Goal: Task Accomplishment & Management: Complete application form

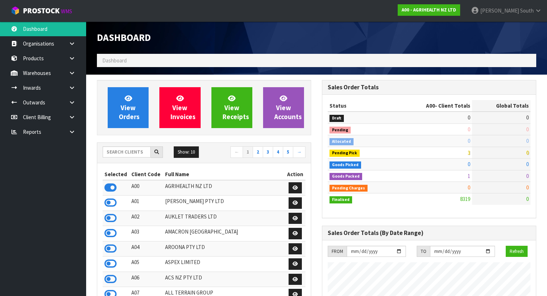
scroll to position [541, 225]
click at [76, 91] on link at bounding box center [74, 87] width 23 height 15
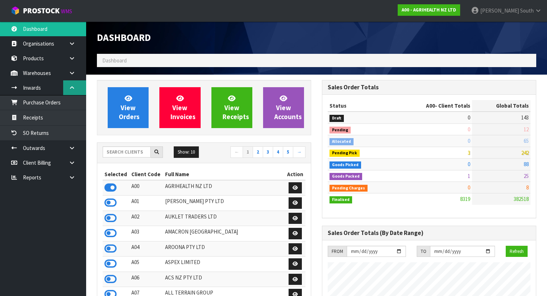
click at [83, 86] on link at bounding box center [74, 87] width 23 height 15
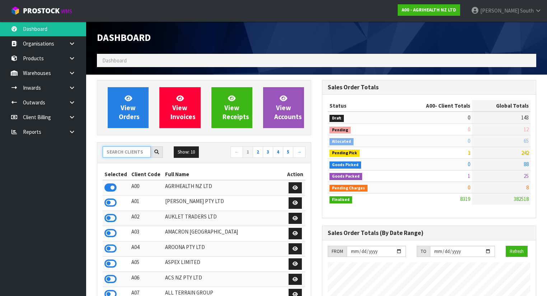
click at [112, 148] on input "text" at bounding box center [127, 152] width 48 height 11
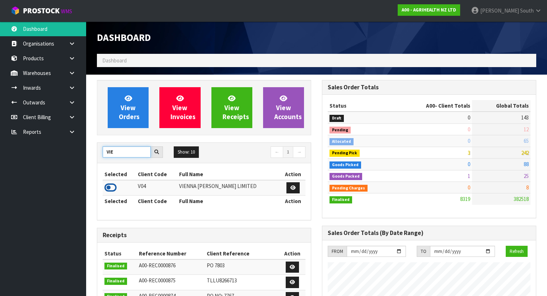
type input "VIE"
click at [112, 188] on icon at bounding box center [110, 187] width 12 height 11
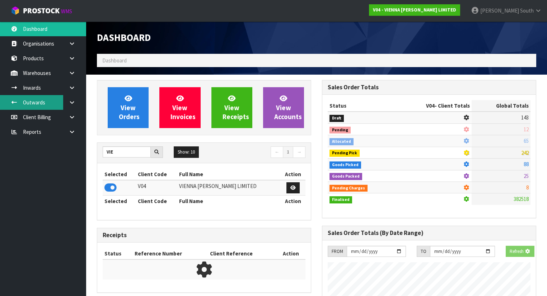
scroll to position [603, 225]
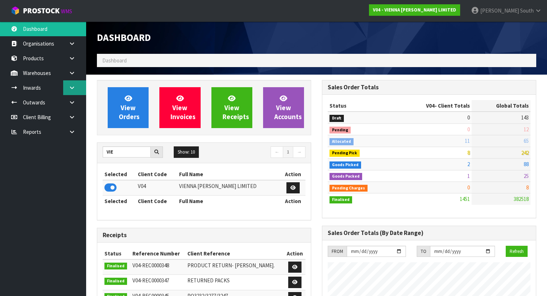
click at [69, 87] on icon at bounding box center [72, 87] width 7 height 5
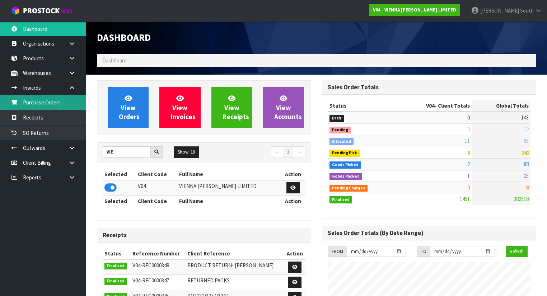
click at [46, 106] on link "Purchase Orders" at bounding box center [43, 102] width 86 height 15
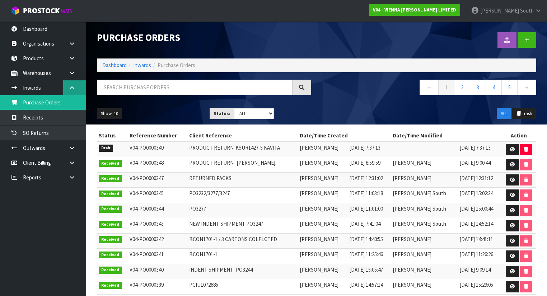
click at [76, 91] on link at bounding box center [74, 87] width 23 height 15
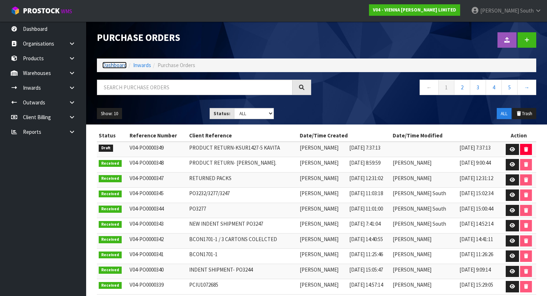
click at [109, 67] on link "Dashboard" at bounding box center [114, 65] width 24 height 7
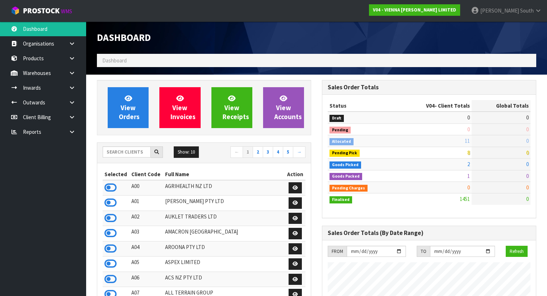
scroll to position [603, 225]
click at [133, 154] on input "text" at bounding box center [127, 152] width 48 height 11
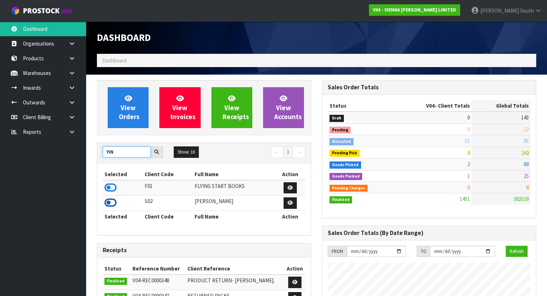
type input "YIN"
click at [108, 200] on icon at bounding box center [110, 202] width 12 height 11
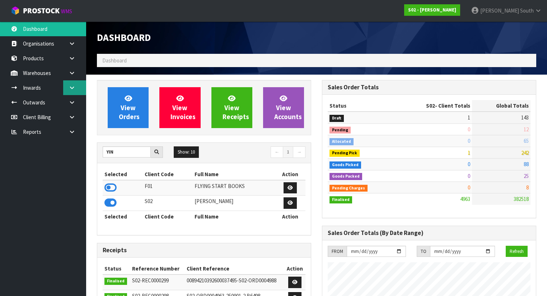
click at [70, 94] on link at bounding box center [74, 87] width 23 height 15
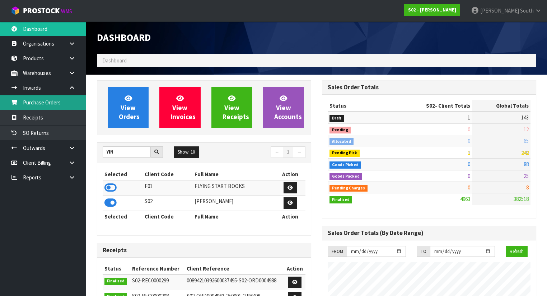
click at [51, 106] on link "Purchase Orders" at bounding box center [43, 102] width 86 height 15
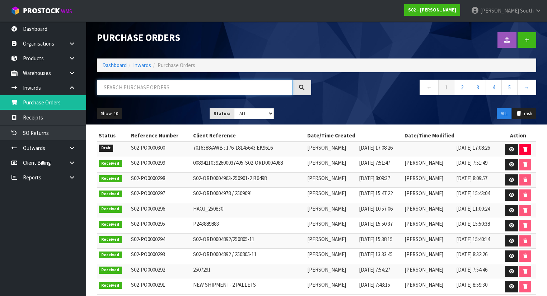
click at [137, 92] on input "text" at bounding box center [195, 87] width 196 height 15
click at [213, 88] on input "text" at bounding box center [195, 87] width 196 height 15
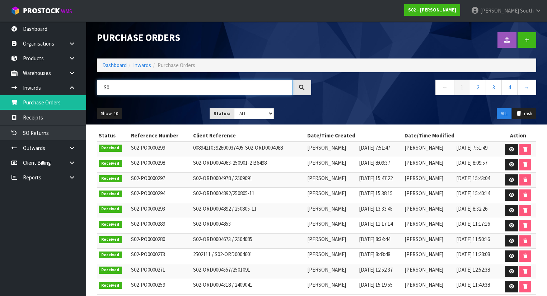
type input "S"
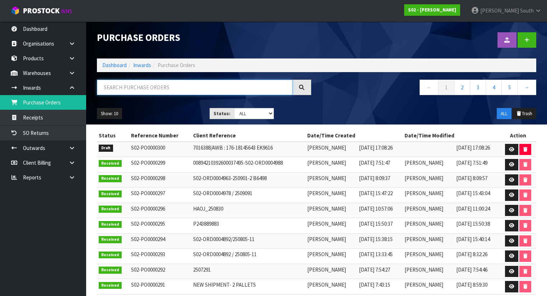
click at [125, 86] on input "text" at bounding box center [195, 87] width 196 height 15
click at [523, 39] on link at bounding box center [527, 39] width 19 height 15
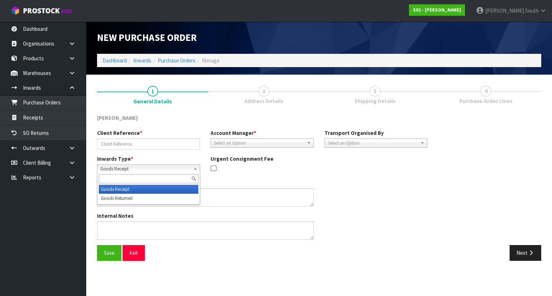
click at [157, 171] on span "Goods Receipt" at bounding box center [145, 169] width 90 height 9
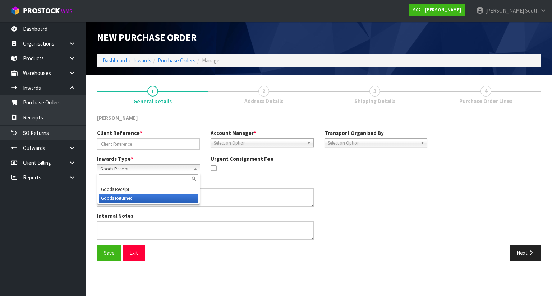
click at [113, 196] on li "Goods Returned" at bounding box center [148, 198] width 99 height 9
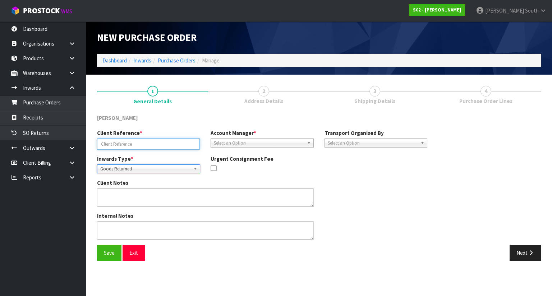
click at [143, 145] on input "text" at bounding box center [148, 144] width 103 height 11
click at [143, 143] on input "text" at bounding box center [148, 144] width 103 height 11
paste input "S02-ORD0004996- 00894210392601151923"
type input "S02-ORD0004996- 00894210392601151923"
click at [315, 172] on div "Urgent Consignment Fee" at bounding box center [261, 164] width 113 height 19
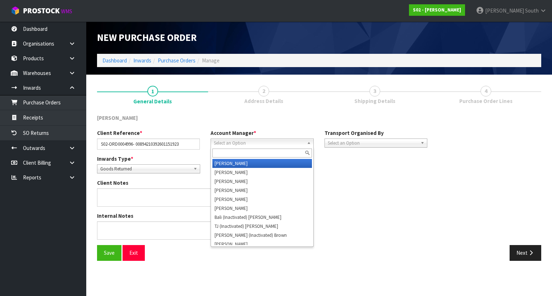
click at [281, 147] on span "Select an Option" at bounding box center [259, 143] width 90 height 9
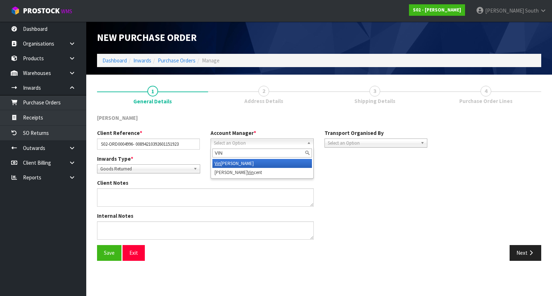
type input "VIN"
click at [271, 162] on li "Vin eeta Lingam" at bounding box center [261, 163] width 99 height 9
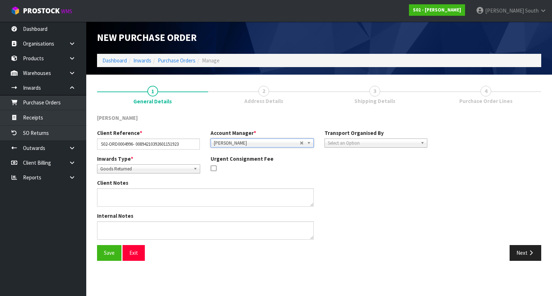
click at [371, 142] on span "Select an Option" at bounding box center [372, 143] width 90 height 9
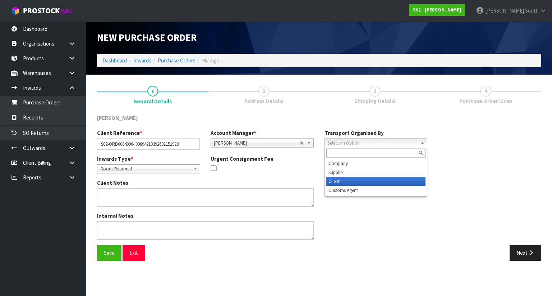
click at [353, 181] on li "Client" at bounding box center [375, 181] width 99 height 9
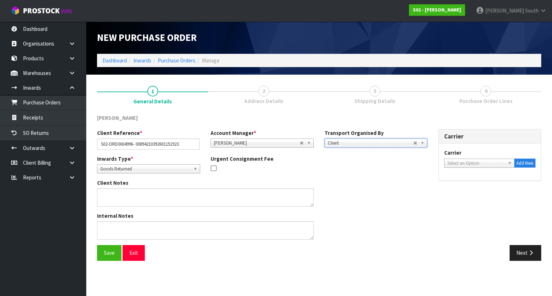
click at [455, 159] on link "Select an Option" at bounding box center [479, 163] width 71 height 9
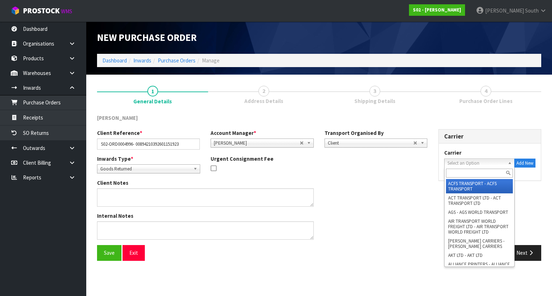
click at [466, 164] on span "Select an Option" at bounding box center [476, 163] width 58 height 9
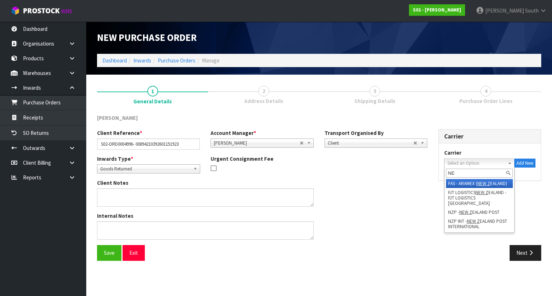
type input "N"
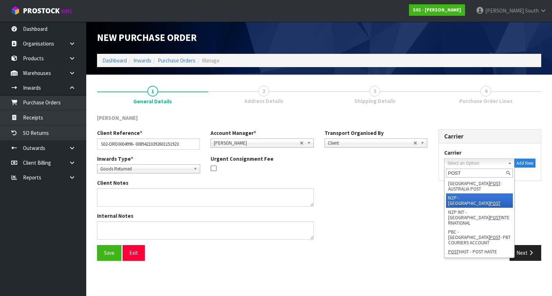
type input "POST"
click at [484, 196] on li "NZP - NEW ZEALAND POST" at bounding box center [479, 201] width 67 height 14
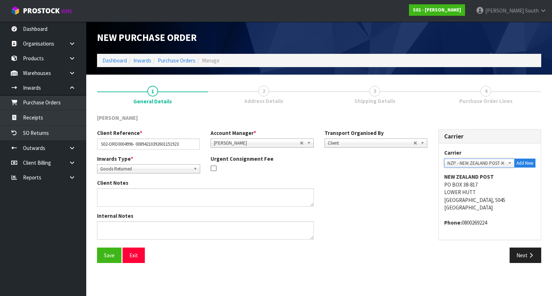
click at [170, 172] on span "Goods Returned" at bounding box center [145, 169] width 90 height 9
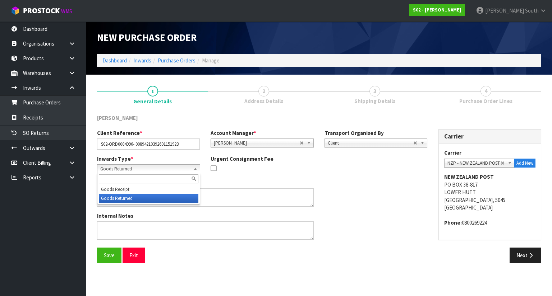
click at [170, 171] on span "Goods Returned" at bounding box center [145, 169] width 90 height 9
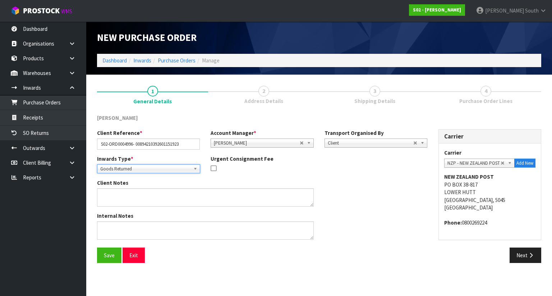
click at [347, 190] on div "Client Notes" at bounding box center [262, 195] width 341 height 33
click at [524, 259] on button "Next" at bounding box center [525, 255] width 32 height 15
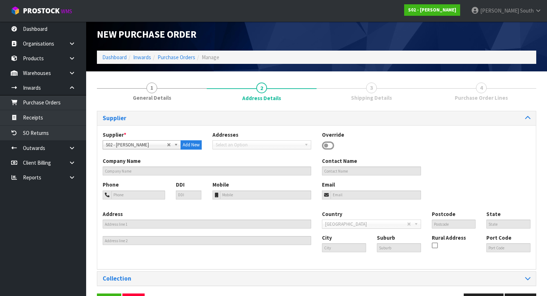
scroll to position [26, 0]
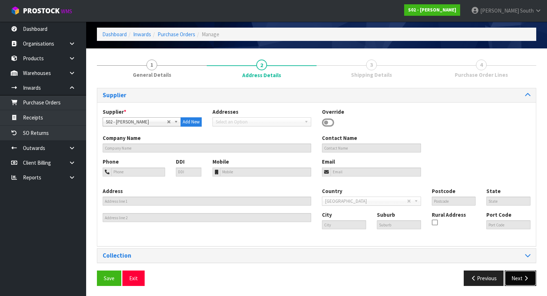
click at [534, 284] on button "Next" at bounding box center [521, 278] width 32 height 15
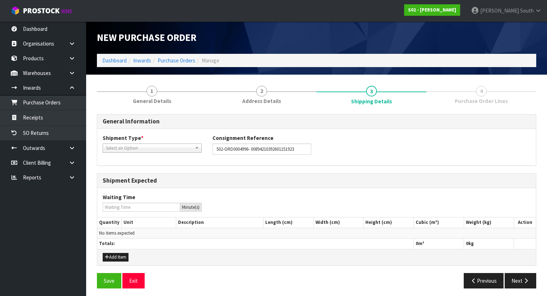
scroll to position [2, 0]
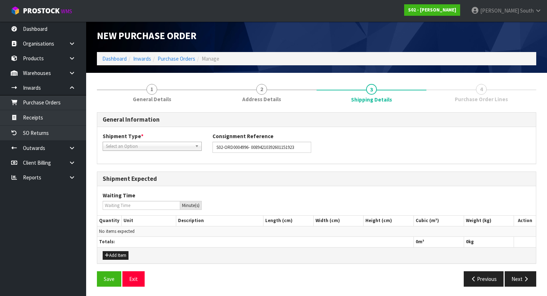
click at [164, 145] on span "Select an Option" at bounding box center [149, 146] width 86 height 9
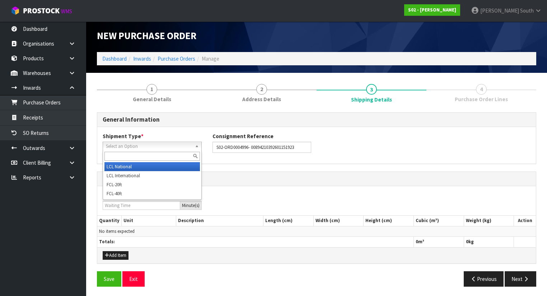
click at [147, 168] on li "LCL National" at bounding box center [152, 166] width 96 height 9
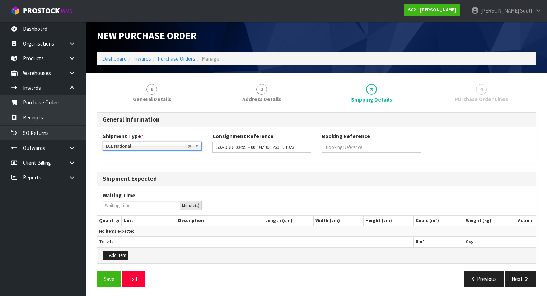
click at [146, 148] on span "LCL National" at bounding box center [147, 146] width 82 height 9
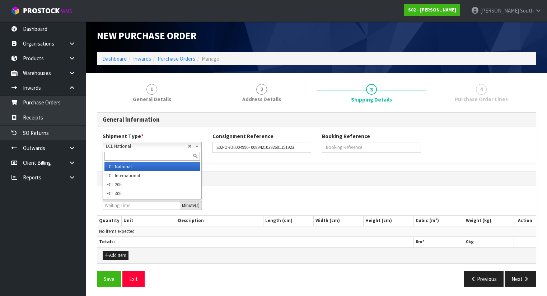
click at [146, 148] on span "LCL National" at bounding box center [147, 146] width 82 height 9
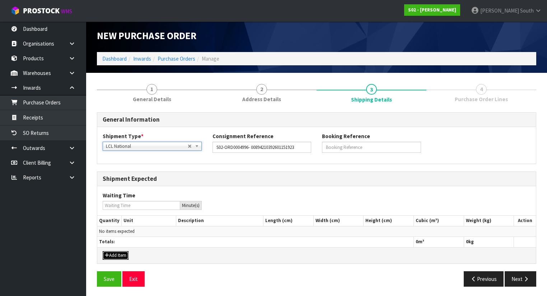
click at [119, 251] on button "Add Item" at bounding box center [116, 255] width 26 height 9
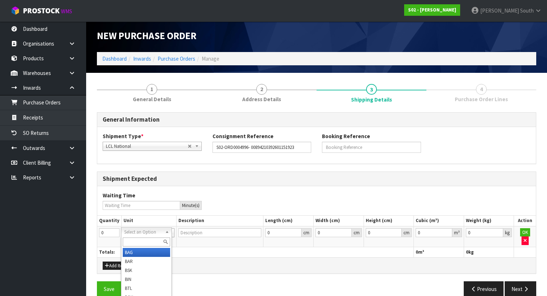
click at [131, 243] on input "text" at bounding box center [146, 242] width 47 height 9
type input "PKT"
type input "PACKET"
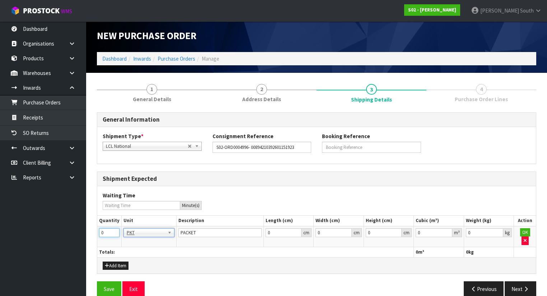
click at [111, 233] on input "0" at bounding box center [109, 232] width 20 height 9
type input "1"
click at [112, 231] on input "1" at bounding box center [109, 232] width 20 height 9
click at [276, 262] on div "Add Item" at bounding box center [316, 265] width 439 height 16
click at [523, 233] on button "OK" at bounding box center [525, 232] width 10 height 9
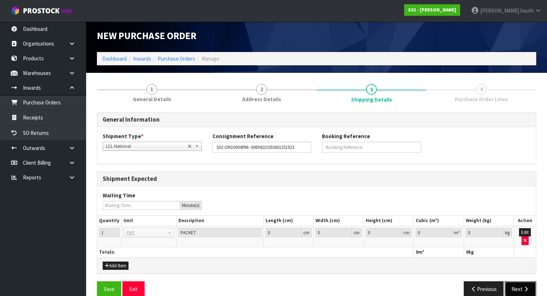
click at [520, 286] on button "Next" at bounding box center [521, 289] width 32 height 15
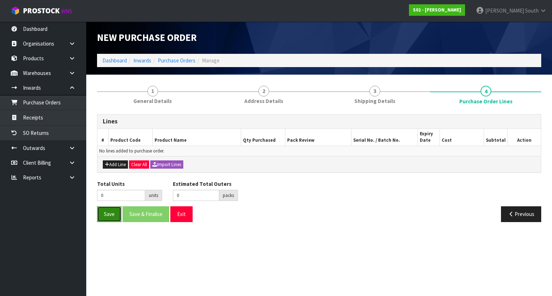
click at [102, 218] on button "Save" at bounding box center [109, 213] width 24 height 15
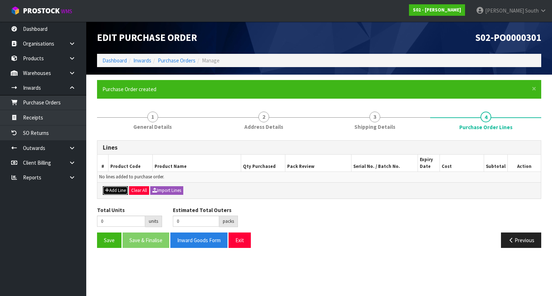
click at [114, 191] on button "Add Line" at bounding box center [115, 190] width 25 height 9
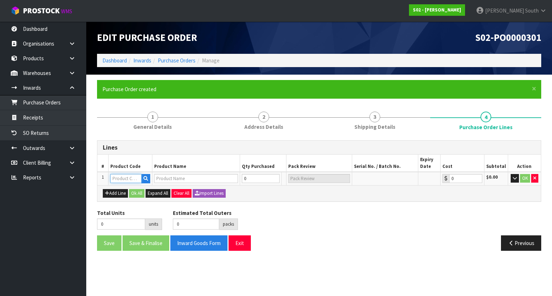
click at [132, 179] on input "text" at bounding box center [125, 178] width 31 height 9
click at [68, 53] on link at bounding box center [74, 58] width 23 height 15
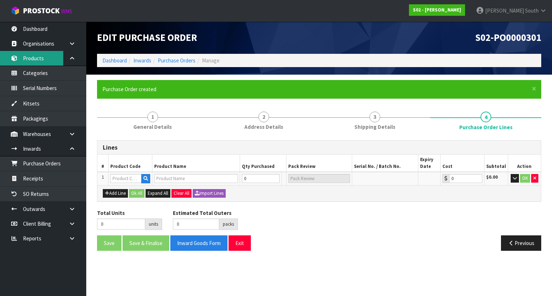
click at [53, 55] on link "Products" at bounding box center [43, 58] width 86 height 15
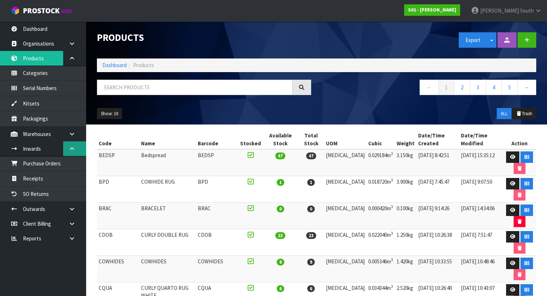
click at [73, 146] on body "Toggle navigation ProStock WMS S02 - [PERSON_NAME] South Logout Dashboard Organ…" at bounding box center [273, 148] width 547 height 296
click at [76, 63] on link at bounding box center [74, 58] width 23 height 15
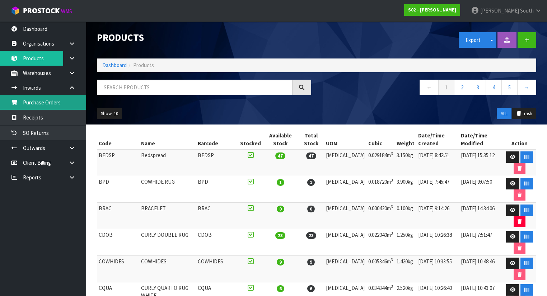
click at [75, 98] on link "Purchase Orders" at bounding box center [43, 102] width 86 height 15
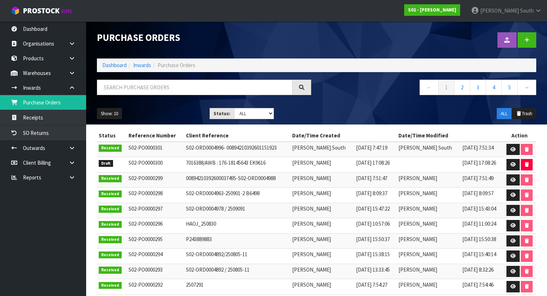
click at [76, 91] on div "Purchase Orders Import Purchase Orders Drop file here to import csv template Da…" at bounding box center [273, 159] width 547 height 319
click at [76, 87] on link at bounding box center [74, 87] width 23 height 15
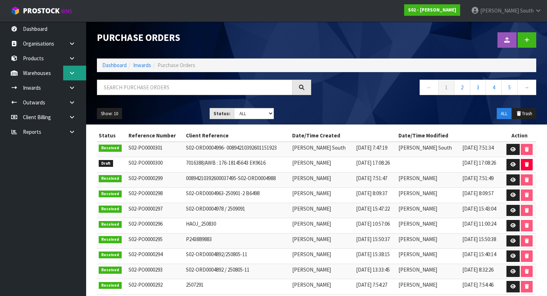
click at [76, 79] on link at bounding box center [74, 73] width 23 height 15
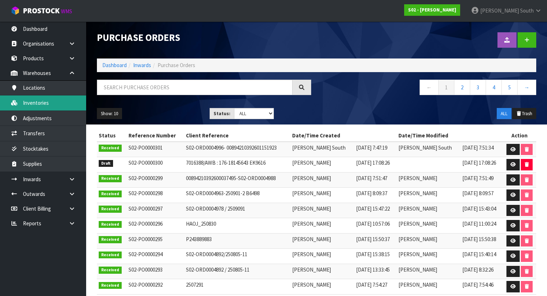
click at [55, 99] on link "Inventories" at bounding box center [43, 103] width 86 height 15
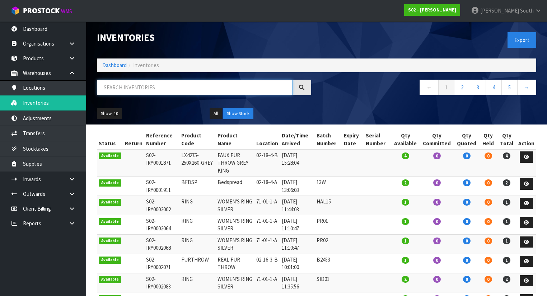
click at [115, 84] on input "text" at bounding box center [195, 87] width 196 height 15
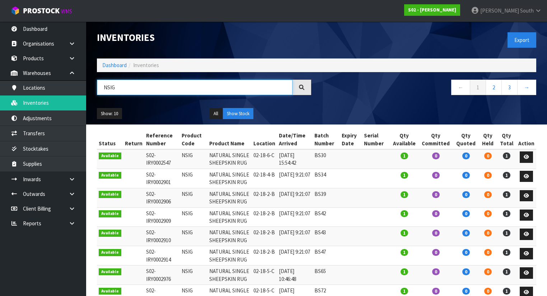
type input "NSIG"
click at [318, 108] on div "Show: 10 5 10 25 50 All Show Stock" at bounding box center [317, 114] width 450 height 22
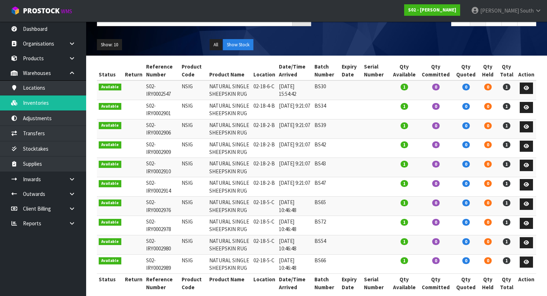
scroll to position [78, 0]
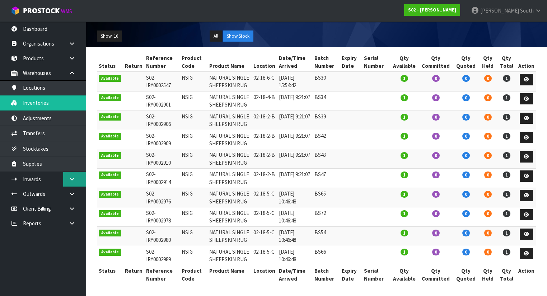
click at [66, 176] on link at bounding box center [74, 179] width 23 height 15
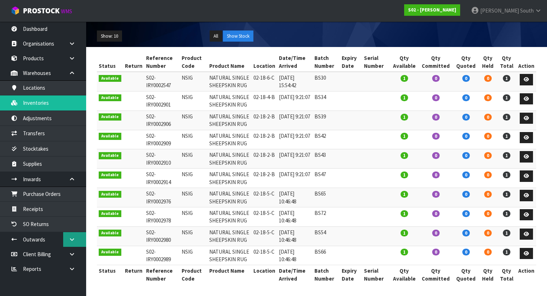
click at [70, 244] on link at bounding box center [74, 239] width 23 height 15
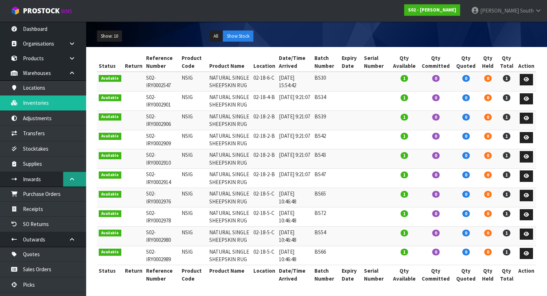
click at [77, 182] on link at bounding box center [74, 179] width 23 height 15
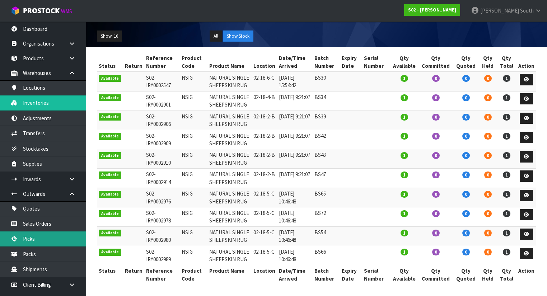
click at [34, 243] on link "Picks" at bounding box center [43, 239] width 86 height 15
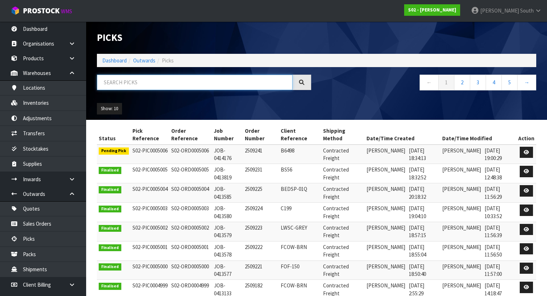
click at [138, 85] on input "text" at bounding box center [195, 82] width 196 height 15
paste input "S02-ORD0004996"
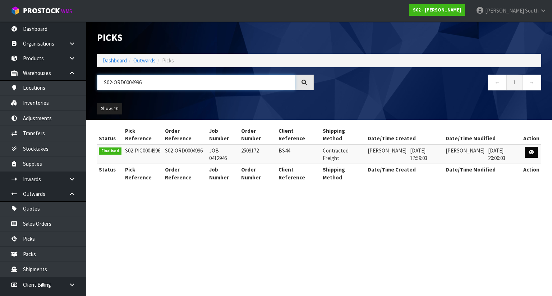
type input "S02-ORD0004996"
click at [527, 153] on link at bounding box center [530, 152] width 13 height 11
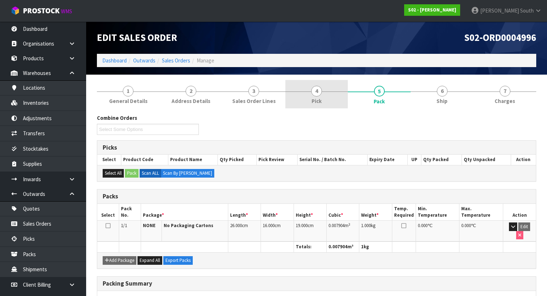
click at [320, 92] on span "4" at bounding box center [316, 91] width 11 height 11
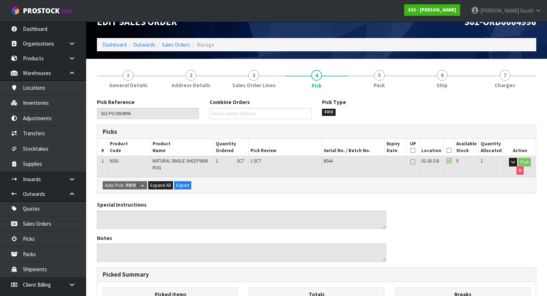
scroll to position [29, 0]
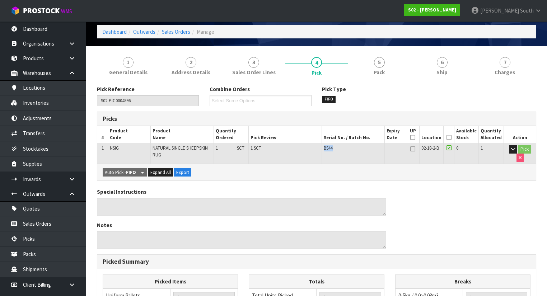
drag, startPoint x: 339, startPoint y: 148, endPoint x: 324, endPoint y: 149, distance: 14.8
click at [324, 149] on tr "1 NSIG NATURAL SINGLE SHEEPSKIN RUG 1 SCT 1 SCT BS44 02-18-2-B 0 1 Pick" at bounding box center [316, 153] width 439 height 21
copy tr "BS44"
click at [42, 100] on link "Inventories" at bounding box center [43, 103] width 86 height 15
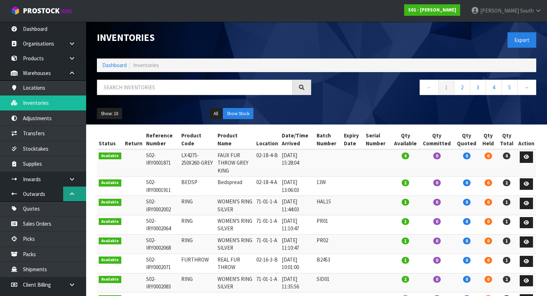
click at [69, 195] on icon at bounding box center [72, 193] width 7 height 5
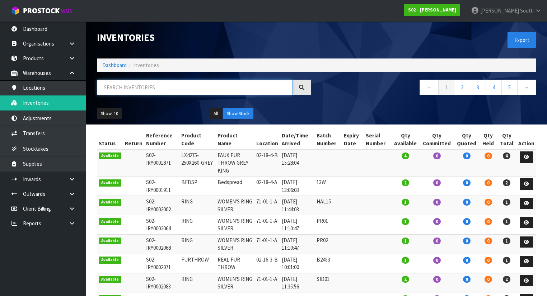
click at [142, 83] on input "text" at bounding box center [195, 87] width 196 height 15
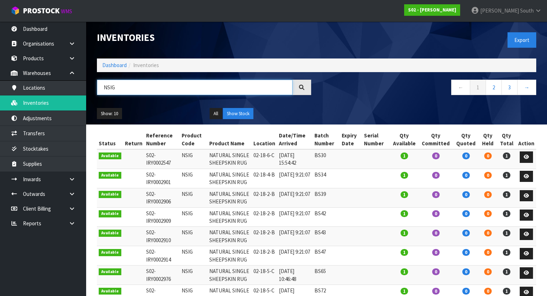
type input "NSIG"
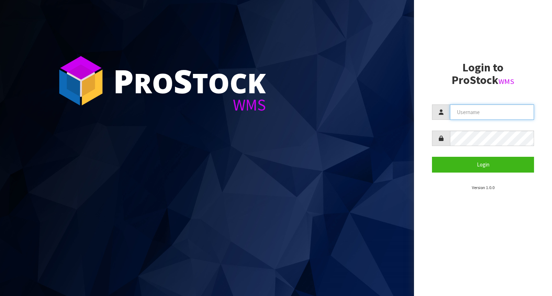
click at [482, 111] on input "text" at bounding box center [492, 111] width 84 height 15
click at [481, 111] on input "text" at bounding box center [492, 111] width 84 height 15
type input "zackary"
click at [455, 124] on form "zackary Login" at bounding box center [483, 138] width 102 height 68
click at [458, 134] on form "zackary Login" at bounding box center [483, 138] width 102 height 68
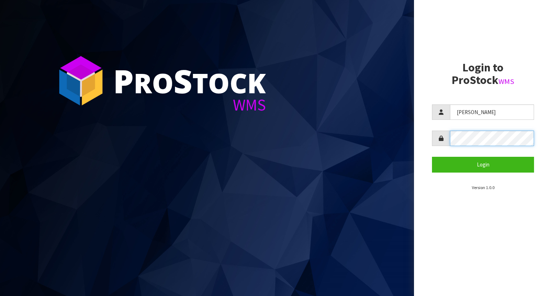
click at [432, 157] on button "Login" at bounding box center [483, 164] width 102 height 15
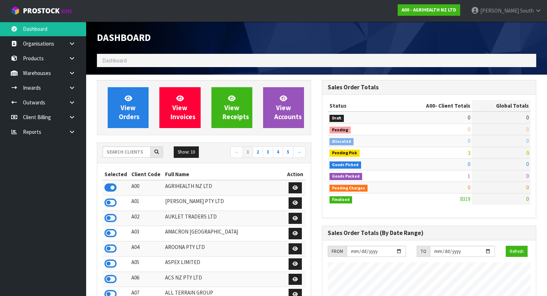
scroll to position [541, 225]
click at [142, 151] on input "text" at bounding box center [127, 152] width 48 height 11
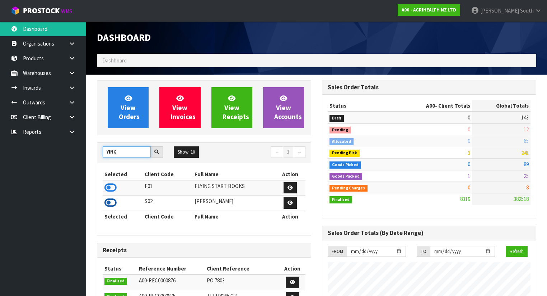
type input "YING"
click at [109, 199] on icon at bounding box center [110, 202] width 12 height 11
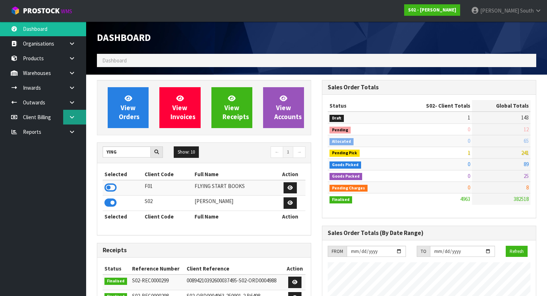
scroll to position [507, 225]
click at [72, 91] on link at bounding box center [74, 87] width 23 height 15
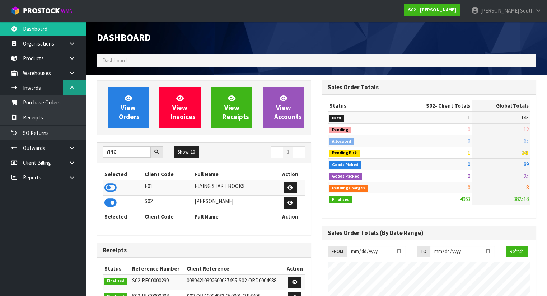
click at [70, 92] on link at bounding box center [74, 87] width 23 height 15
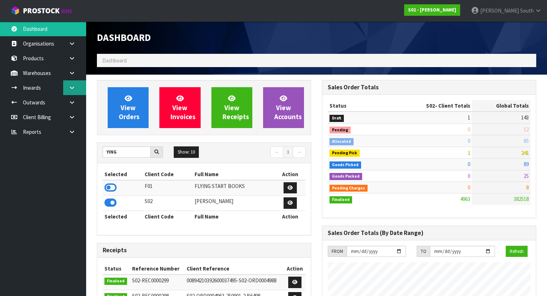
click at [72, 80] on link at bounding box center [74, 87] width 23 height 15
click at [74, 76] on link at bounding box center [74, 73] width 23 height 15
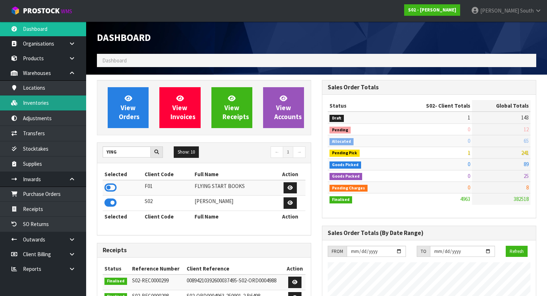
click at [50, 102] on link "Inventories" at bounding box center [43, 103] width 86 height 15
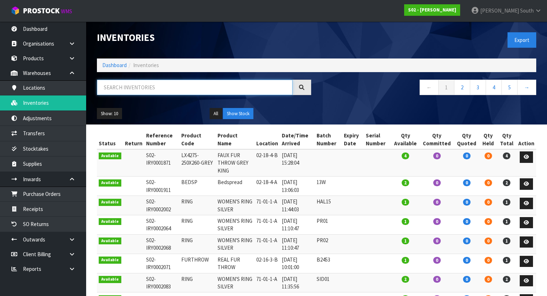
click at [133, 90] on input "text" at bounding box center [195, 87] width 196 height 15
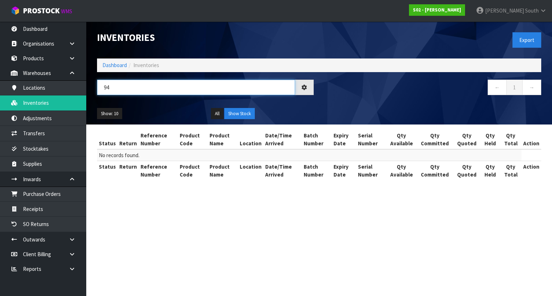
type input "9"
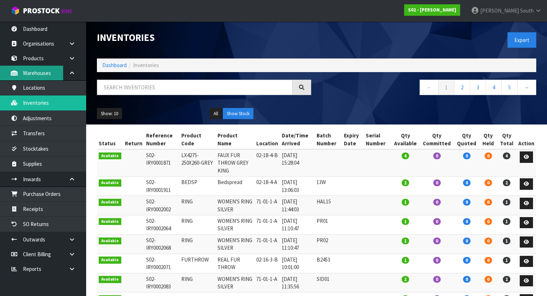
click at [22, 66] on link "Warehouses" at bounding box center [43, 73] width 86 height 15
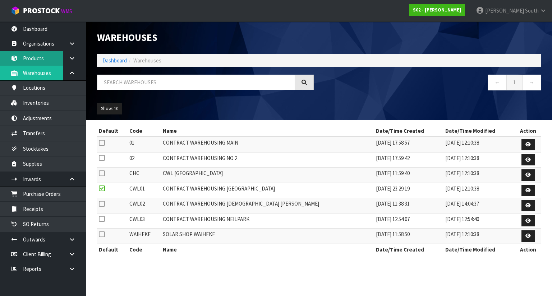
click at [37, 62] on link "Products" at bounding box center [43, 58] width 86 height 15
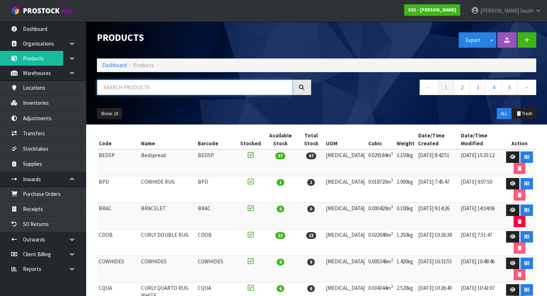
click at [166, 93] on input "text" at bounding box center [195, 87] width 196 height 15
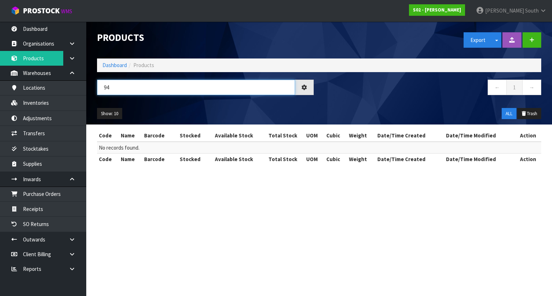
type input "9"
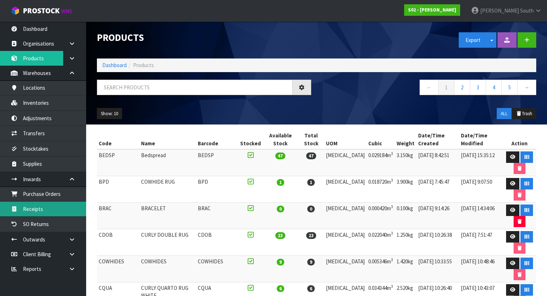
click at [50, 205] on link "Receipts" at bounding box center [43, 209] width 86 height 15
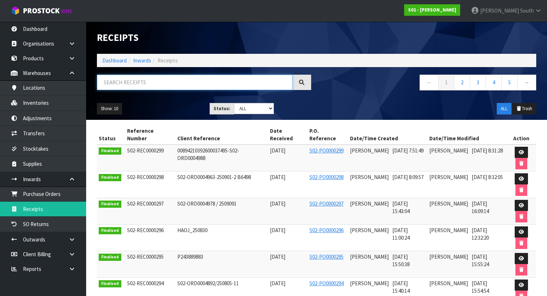
click at [138, 82] on input "text" at bounding box center [195, 82] width 196 height 15
type input "S02-ORD"
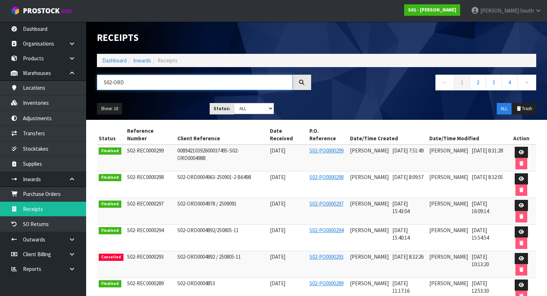
drag, startPoint x: 138, startPoint y: 82, endPoint x: 100, endPoint y: 83, distance: 37.7
click at [100, 83] on input "S02-ORD" at bounding box center [195, 82] width 196 height 15
click at [69, 240] on icon at bounding box center [72, 239] width 7 height 5
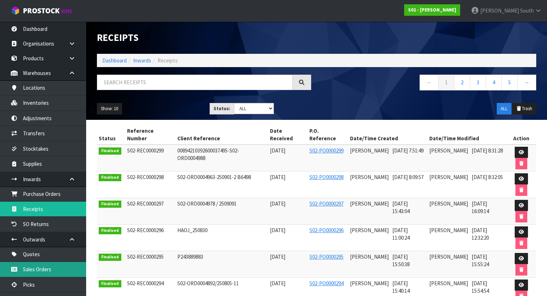
scroll to position [57, 0]
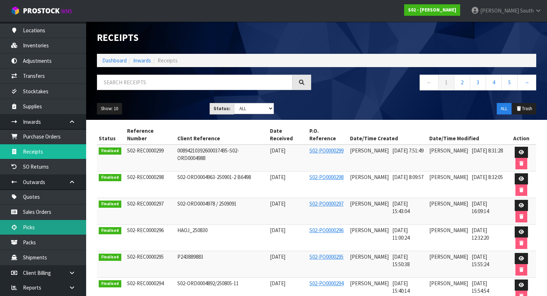
click at [47, 230] on link "Picks" at bounding box center [43, 227] width 86 height 15
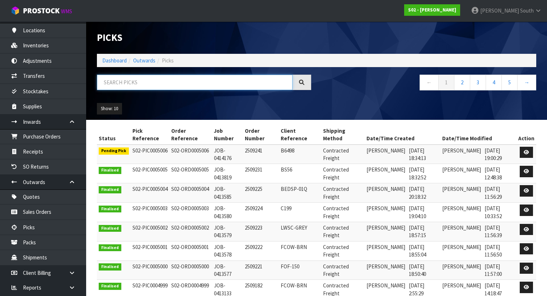
click at [149, 86] on input "text" at bounding box center [195, 82] width 196 height 15
paste input "S02-ORD"
type input "S02-ORD004996"
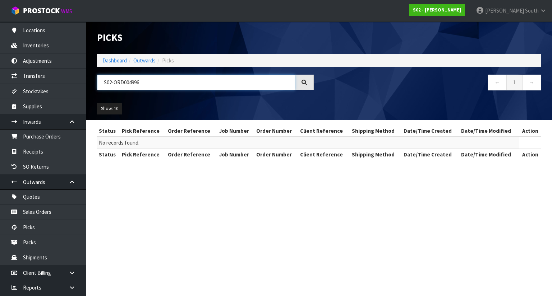
drag, startPoint x: 145, startPoint y: 82, endPoint x: 94, endPoint y: 83, distance: 51.0
click at [94, 83] on div "S02-ORD004996" at bounding box center [205, 85] width 227 height 21
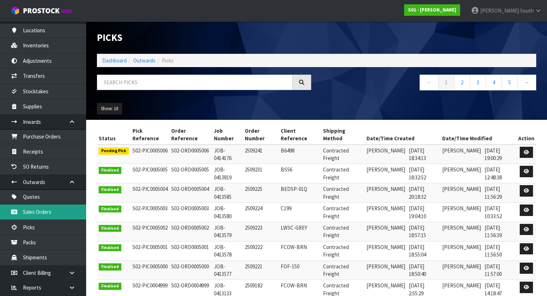
click at [31, 209] on link "Sales Orders" at bounding box center [43, 212] width 86 height 15
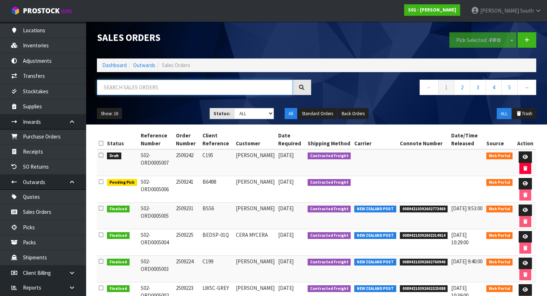
click at [147, 84] on input "text" at bounding box center [195, 87] width 196 height 15
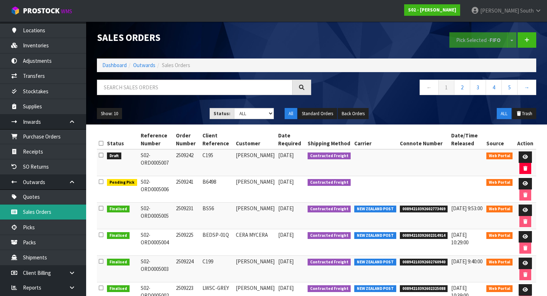
click at [45, 214] on link "Sales Orders" at bounding box center [43, 212] width 86 height 15
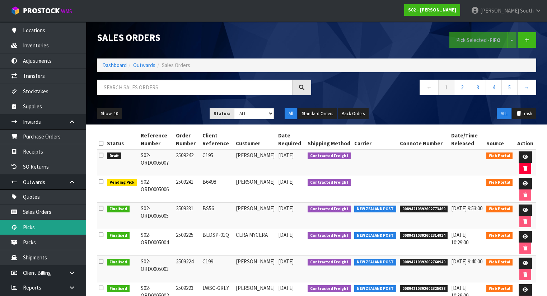
click at [30, 228] on link "Picks" at bounding box center [43, 227] width 86 height 15
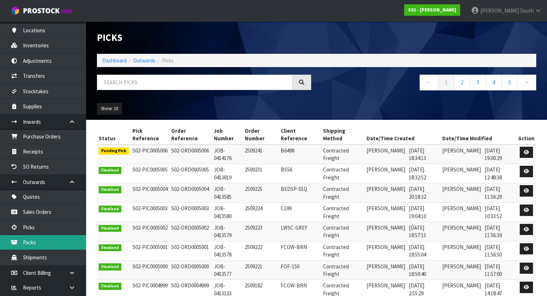
click at [39, 248] on link "Packs" at bounding box center [43, 242] width 86 height 15
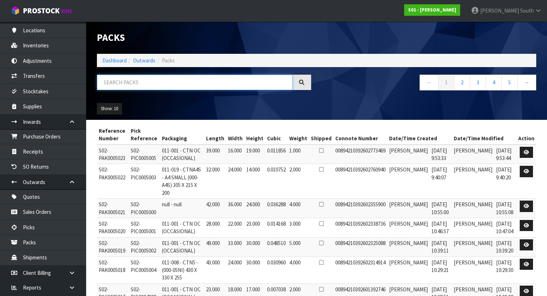
click at [141, 80] on input "text" at bounding box center [195, 82] width 196 height 15
type input "V"
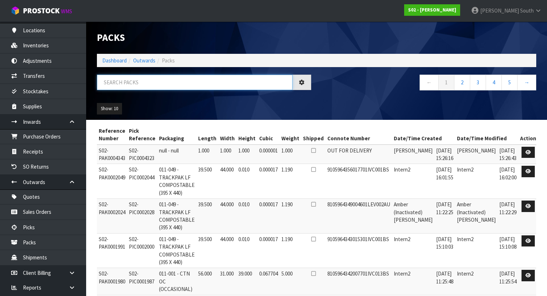
paste input "S02-ORD004996"
type input "S02-ORD004996"
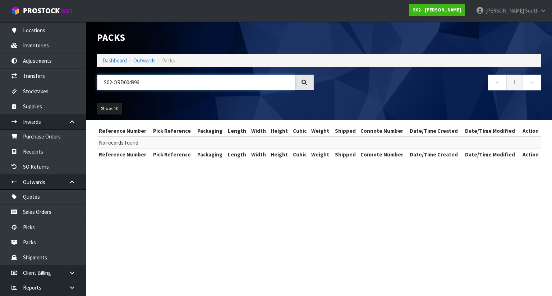
drag, startPoint x: 156, startPoint y: 87, endPoint x: 100, endPoint y: 88, distance: 56.4
click at [100, 88] on input "S02-ORD004996" at bounding box center [196, 82] width 198 height 15
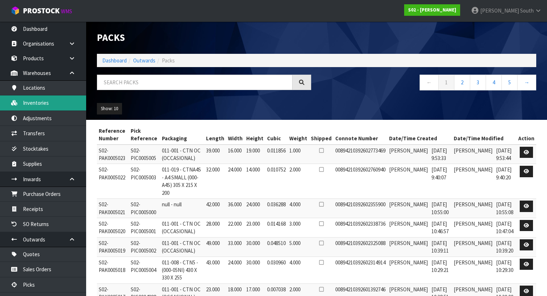
click at [43, 105] on link "Inventories" at bounding box center [43, 103] width 86 height 15
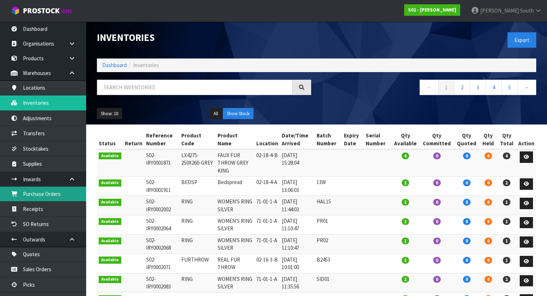
click at [56, 190] on link "Purchase Orders" at bounding box center [43, 194] width 86 height 15
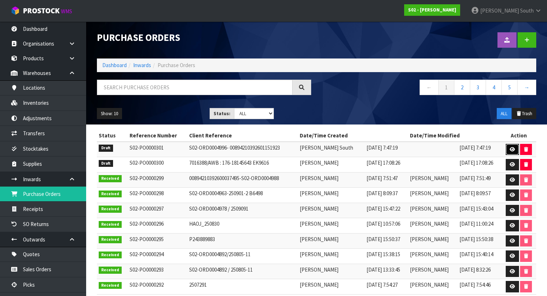
click at [508, 147] on link at bounding box center [512, 149] width 13 height 11
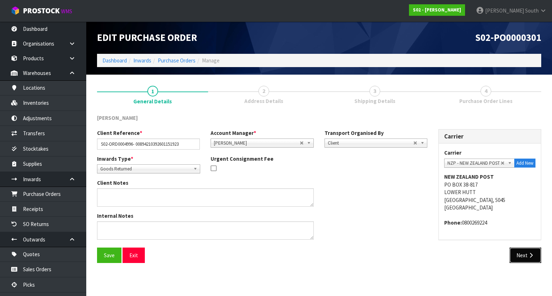
click at [527, 250] on button "Next" at bounding box center [525, 255] width 32 height 15
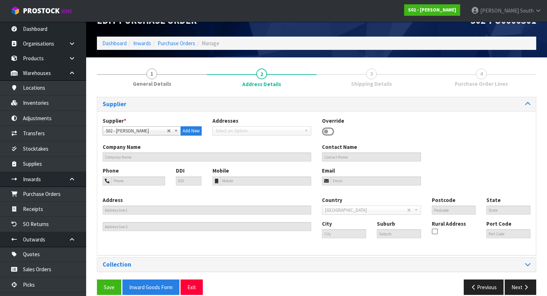
scroll to position [26, 0]
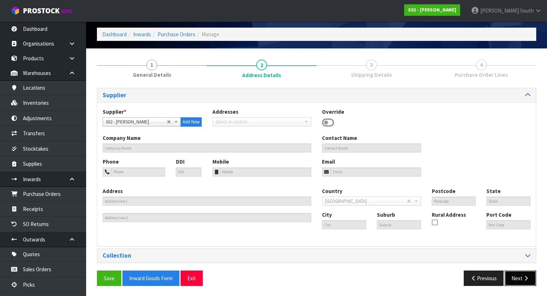
click at [525, 276] on icon "button" at bounding box center [526, 278] width 7 height 5
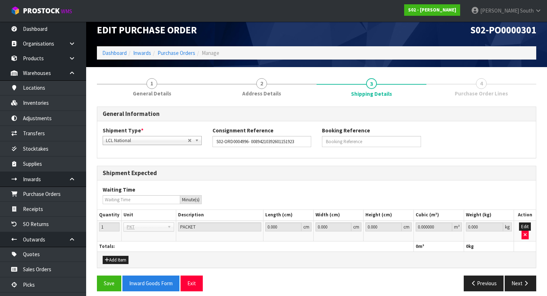
scroll to position [12, 0]
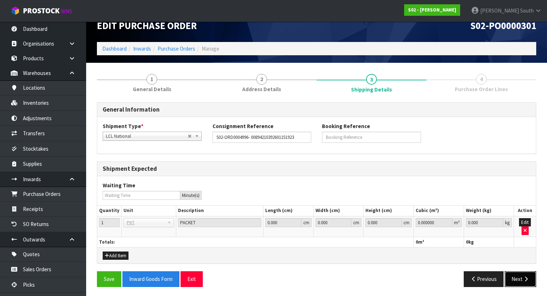
click at [521, 274] on button "Next" at bounding box center [521, 278] width 32 height 15
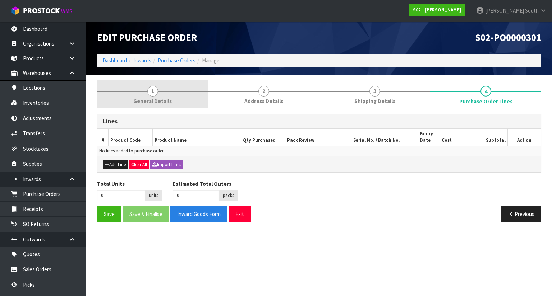
click at [126, 100] on link "1 General Details" at bounding box center [152, 94] width 111 height 28
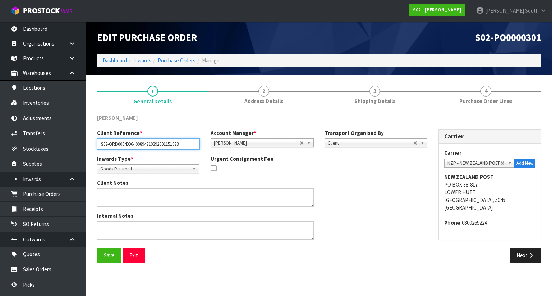
drag, startPoint x: 191, startPoint y: 145, endPoint x: 96, endPoint y: 146, distance: 95.2
click at [96, 146] on div "Client Reference * S02-ORD0004996- 00894210392601151923" at bounding box center [148, 139] width 113 height 20
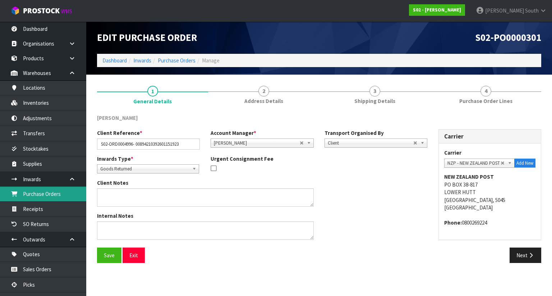
click at [54, 198] on link "Purchase Orders" at bounding box center [43, 194] width 86 height 15
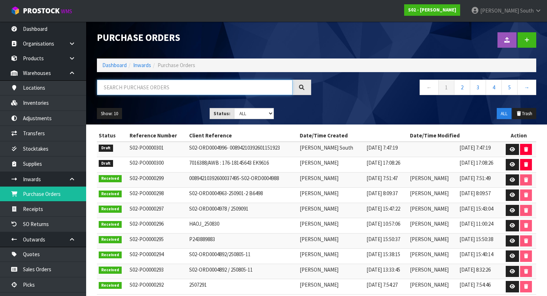
click at [164, 92] on input "text" at bounding box center [195, 87] width 196 height 15
paste input "S02-ORD0004996- 00894210392601151923"
type input "S02-ORD0004996- 00894210392601151923"
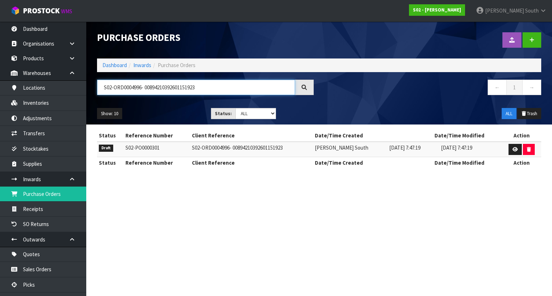
drag, startPoint x: 216, startPoint y: 88, endPoint x: 87, endPoint y: 86, distance: 128.9
click at [87, 86] on header "Purchase Orders Import Purchase Orders Drop file here to import csv template Da…" at bounding box center [318, 73] width 465 height 103
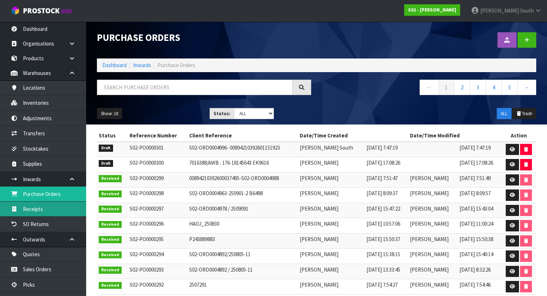
click at [69, 210] on link "Receipts" at bounding box center [43, 209] width 86 height 15
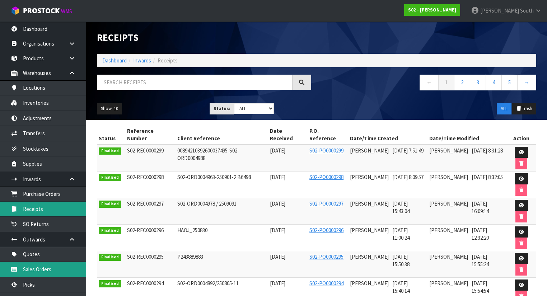
scroll to position [57, 0]
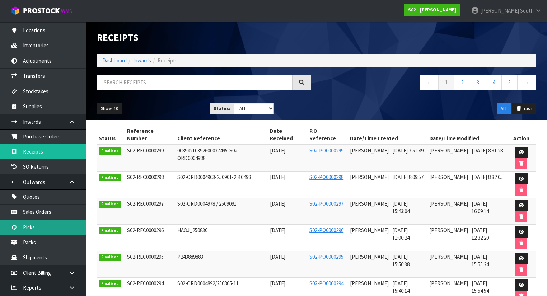
click at [52, 233] on link "Picks" at bounding box center [43, 227] width 86 height 15
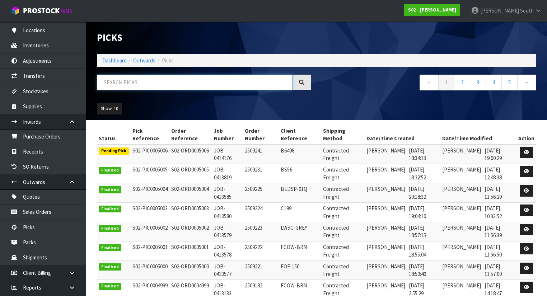
click at [149, 90] on input "text" at bounding box center [195, 82] width 196 height 15
paste input "S02-ORD0004996- 00894210392601151923"
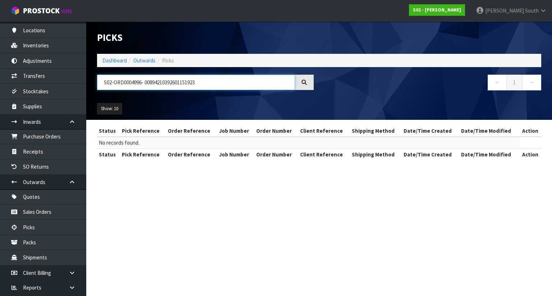
drag, startPoint x: 200, startPoint y: 86, endPoint x: 145, endPoint y: 85, distance: 55.7
click at [145, 85] on input "S02-ORD0004996- 00894210392601151923" at bounding box center [196, 82] width 198 height 15
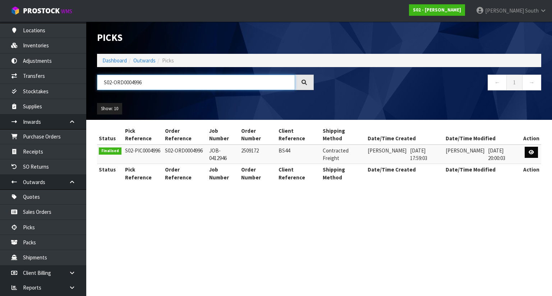
type input "S02-ORD0004996"
click at [527, 150] on link at bounding box center [530, 152] width 13 height 11
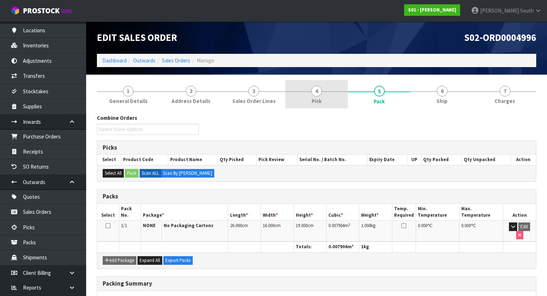
click at [298, 96] on link "4 Pick" at bounding box center [316, 94] width 63 height 28
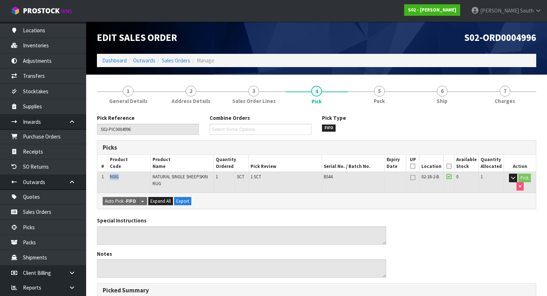
drag, startPoint x: 124, startPoint y: 177, endPoint x: 110, endPoint y: 176, distance: 14.0
click at [110, 176] on td "NSIG" at bounding box center [129, 182] width 42 height 21
copy span "NSIG"
click at [50, 138] on link "Purchase Orders" at bounding box center [43, 136] width 86 height 15
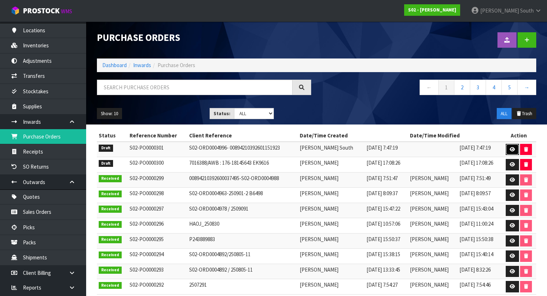
click at [507, 149] on link at bounding box center [512, 149] width 13 height 11
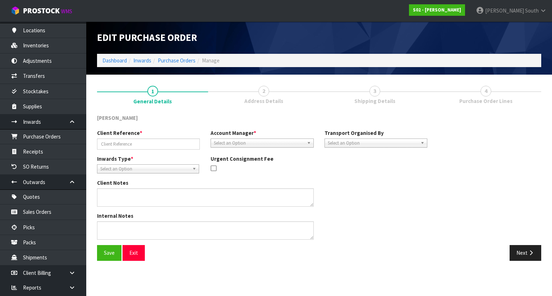
type input "S02-ORD0004996- 00894210392601151923"
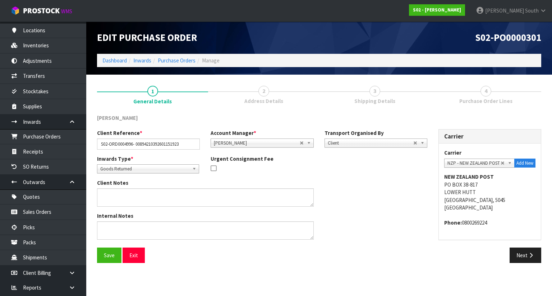
click at [391, 88] on link "3 Shipping Details" at bounding box center [374, 94] width 111 height 28
click at [521, 258] on button "Next" at bounding box center [525, 255] width 32 height 15
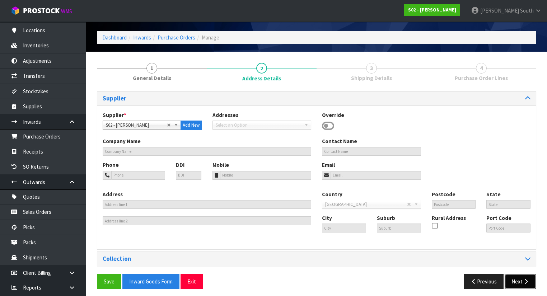
click at [526, 288] on button "Next" at bounding box center [521, 281] width 32 height 15
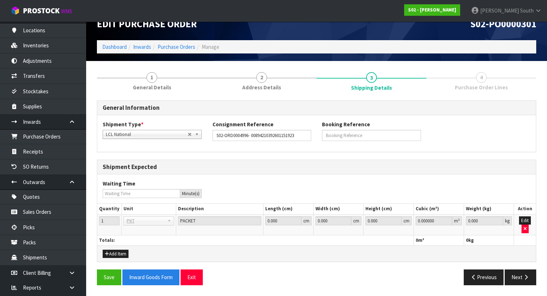
scroll to position [12, 0]
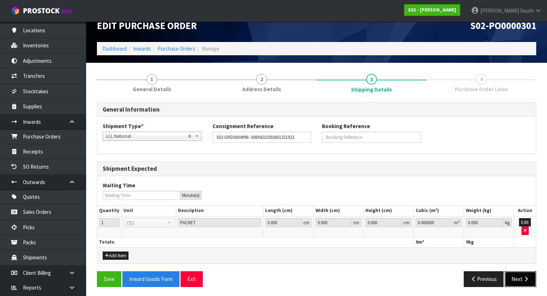
click at [520, 274] on button "Next" at bounding box center [521, 278] width 32 height 15
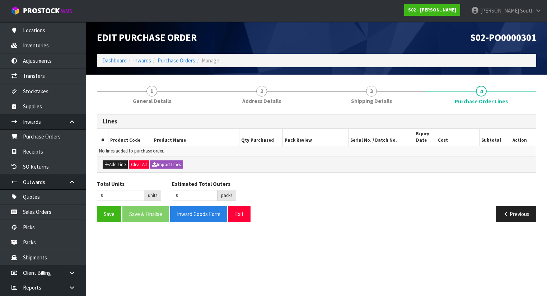
scroll to position [0, 0]
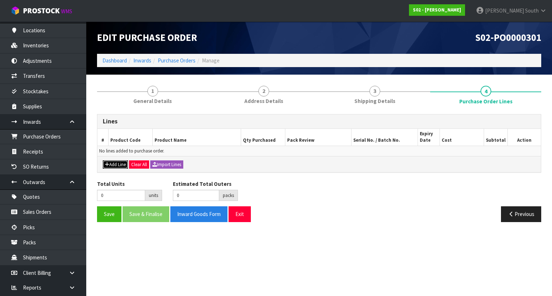
click at [113, 167] on button "Add Line" at bounding box center [115, 165] width 25 height 9
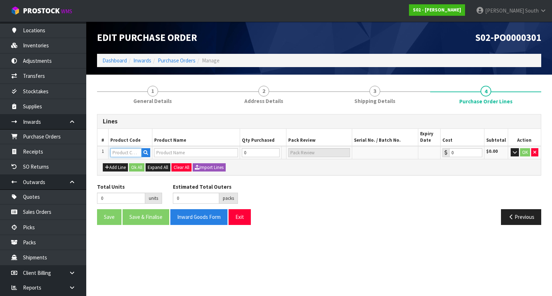
click at [115, 151] on input "text" at bounding box center [125, 152] width 31 height 9
paste input "NSIG"
type input "NSIG"
type input "NATURAL SINGLE SHEEPSKIN RUG"
type input "0.00"
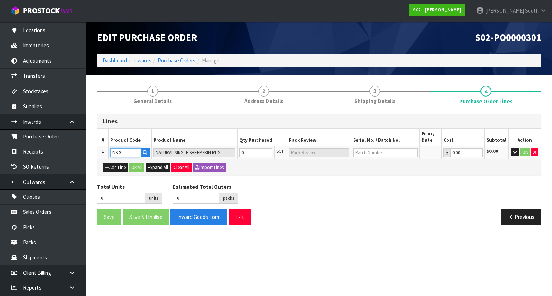
type input "NSIG"
type input "1"
type input "1 SCT"
type input "1"
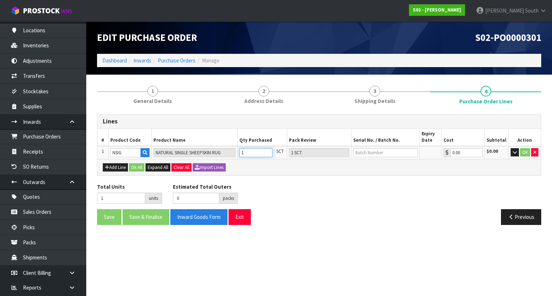
click at [269, 150] on input "1" at bounding box center [255, 152] width 33 height 9
click at [315, 171] on div "Add Line Ok All Expand All Clear All Import Lines" at bounding box center [318, 167] width 443 height 16
click at [523, 153] on button "OK" at bounding box center [525, 152] width 10 height 9
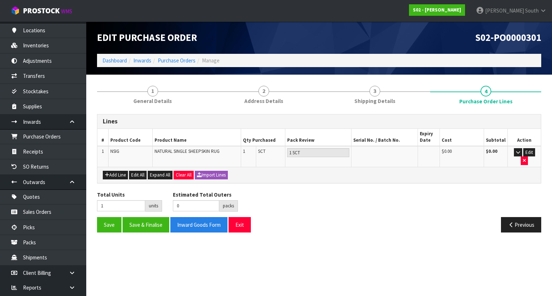
click at [428, 217] on div "Previous" at bounding box center [432, 224] width 227 height 15
click at [116, 217] on button "Save" at bounding box center [109, 224] width 24 height 15
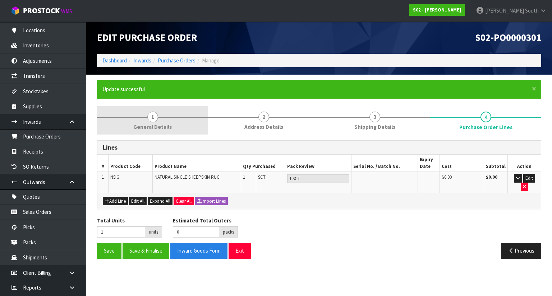
click at [142, 115] on link "1 General Details" at bounding box center [152, 120] width 111 height 28
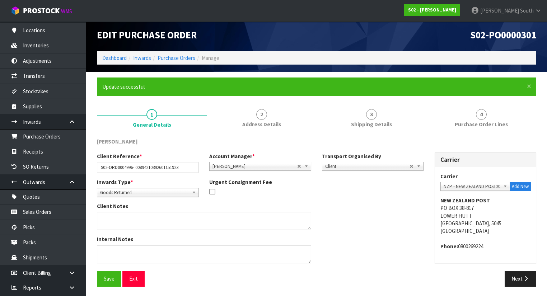
scroll to position [3, 0]
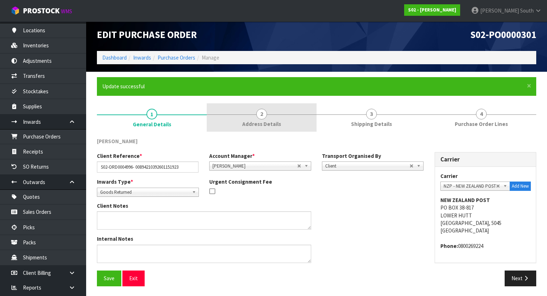
click at [264, 109] on span "2" at bounding box center [261, 114] width 11 height 11
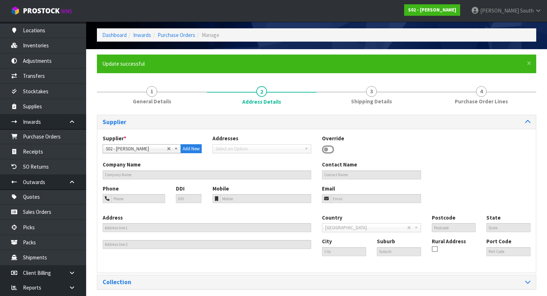
scroll to position [0, 0]
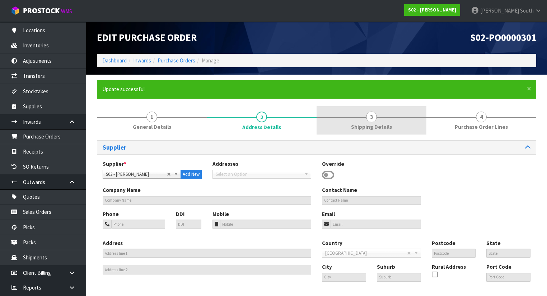
click at [389, 123] on span "Shipping Details" at bounding box center [371, 127] width 41 height 8
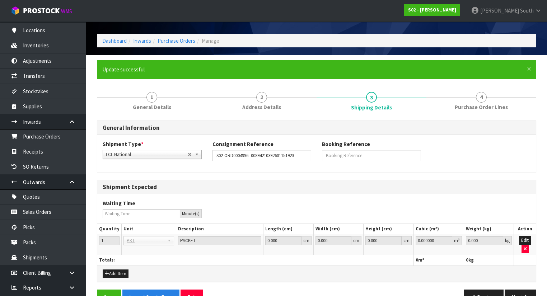
scroll to position [38, 0]
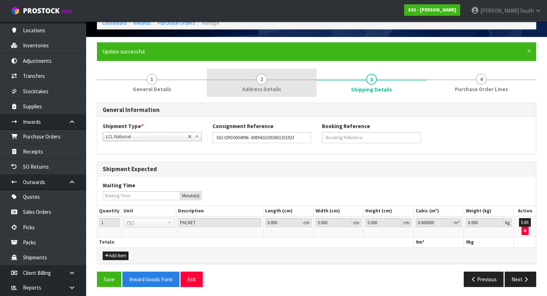
click at [297, 91] on link "2 Address Details" at bounding box center [262, 83] width 110 height 28
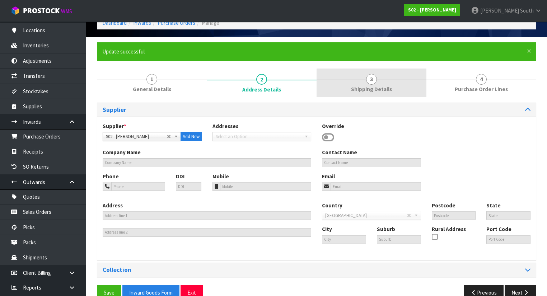
click at [392, 82] on link "3 Shipping Details" at bounding box center [372, 83] width 110 height 28
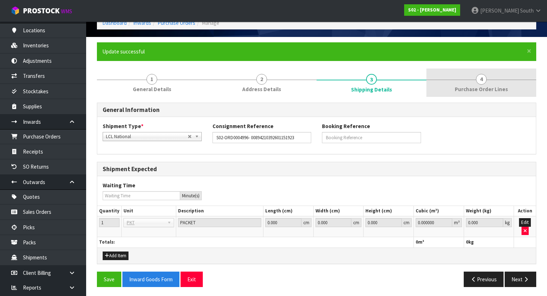
click at [476, 85] on span "Purchase Order Lines" at bounding box center [481, 89] width 53 height 8
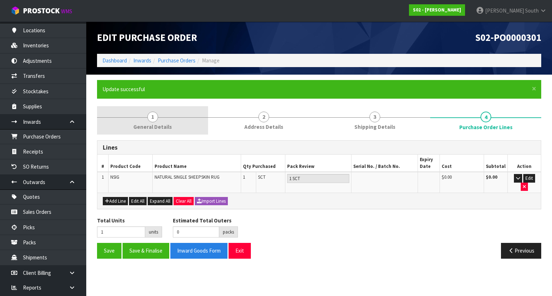
click at [152, 127] on span "General Details" at bounding box center [152, 127] width 38 height 8
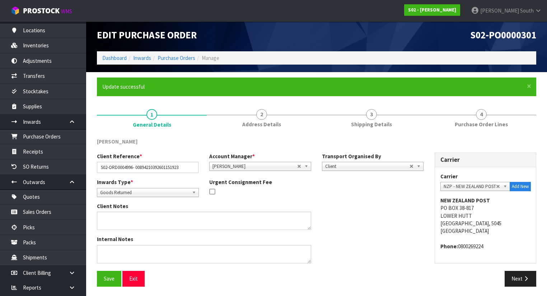
scroll to position [3, 0]
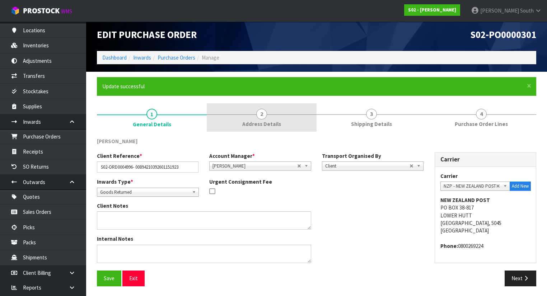
click at [281, 123] on link "2 Address Details" at bounding box center [262, 117] width 110 height 28
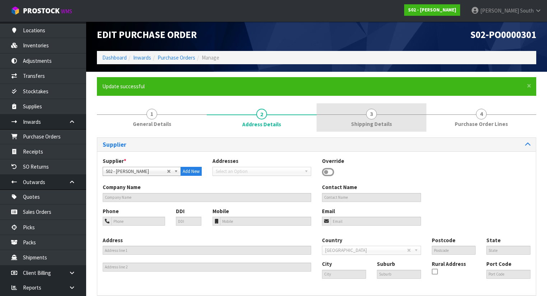
scroll to position [52, 0]
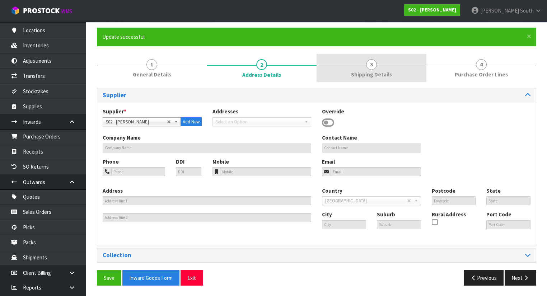
click at [368, 73] on span "Shipping Details" at bounding box center [371, 75] width 41 height 8
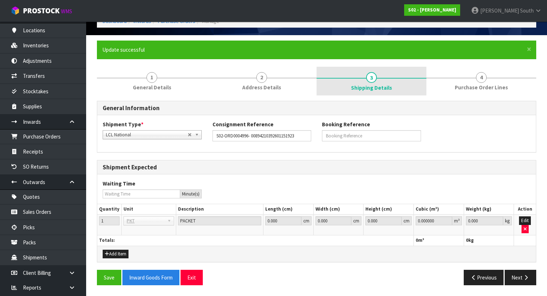
scroll to position [38, 0]
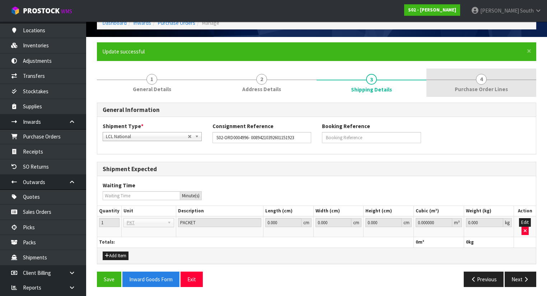
click at [464, 73] on link "4 Purchase Order Lines" at bounding box center [482, 83] width 110 height 28
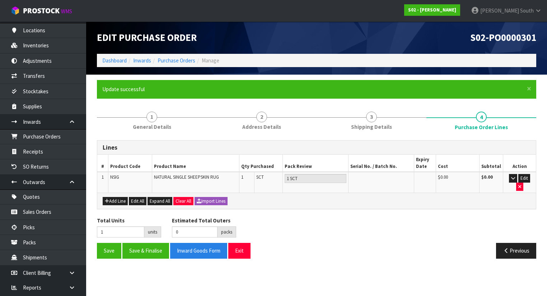
scroll to position [0, 0]
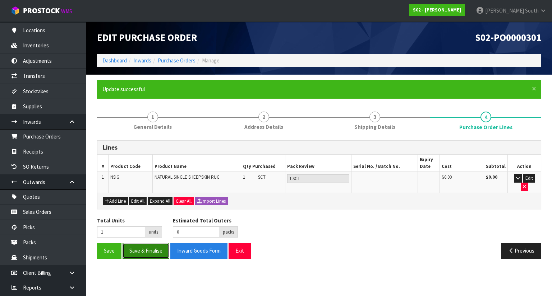
click at [152, 246] on button "Save & Finalise" at bounding box center [145, 250] width 47 height 15
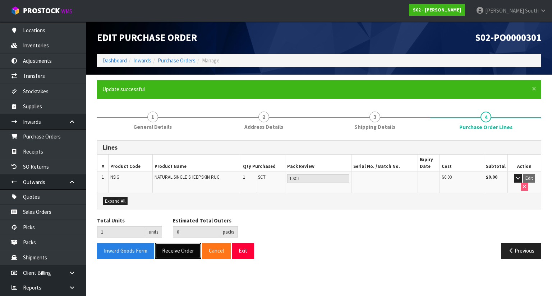
click at [175, 243] on button "Receive Order" at bounding box center [178, 250] width 46 height 15
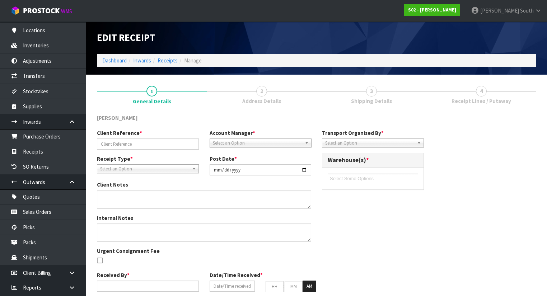
type input "S02-ORD0004996- 00894210392601151923"
type input "2025-09-24"
type input "[PERSON_NAME] South"
type input "24/09/2025"
type input "07"
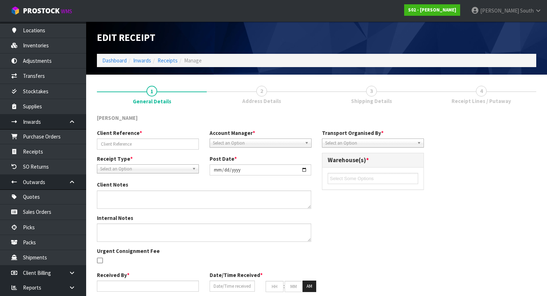
type input "51"
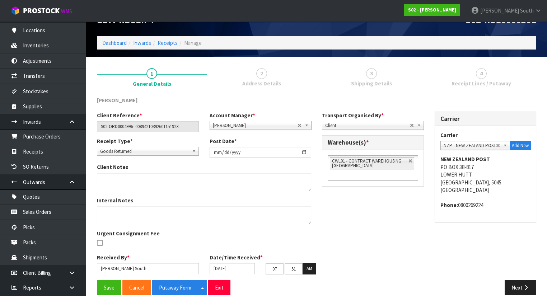
scroll to position [27, 0]
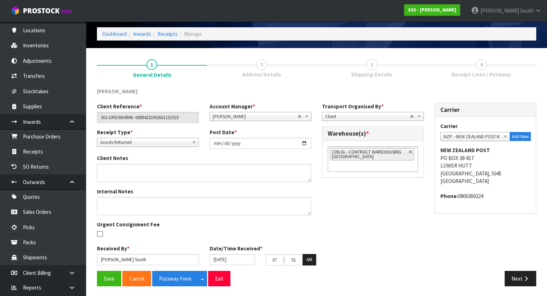
click at [412, 223] on div "Client Reference * S02-ORD0004996- 00894210392601151923 Account Manager * Zubai…" at bounding box center [317, 187] width 450 height 168
click at [237, 256] on input "24/09/2025" at bounding box center [233, 259] width 46 height 11
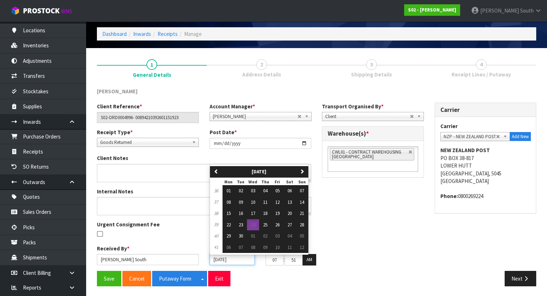
click at [237, 256] on input "24/09/2025" at bounding box center [233, 259] width 46 height 11
click at [241, 222] on span "23" at bounding box center [241, 225] width 4 height 6
type input "23/09/2025"
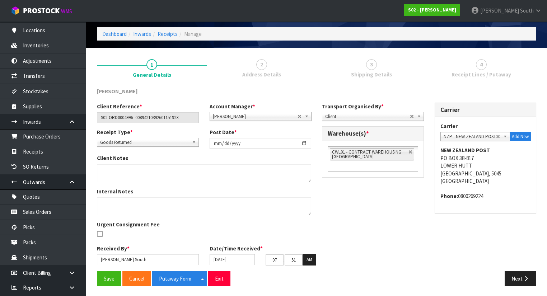
click at [357, 226] on div "Client Reference * S02-ORD0004996- 00894210392601151923 Account Manager * Zubai…" at bounding box center [317, 187] width 450 height 168
click at [292, 260] on input "51" at bounding box center [294, 260] width 18 height 11
click at [300, 259] on input "51" at bounding box center [294, 260] width 18 height 11
drag, startPoint x: 300, startPoint y: 259, endPoint x: 287, endPoint y: 259, distance: 12.9
click at [287, 259] on input "51" at bounding box center [294, 260] width 18 height 11
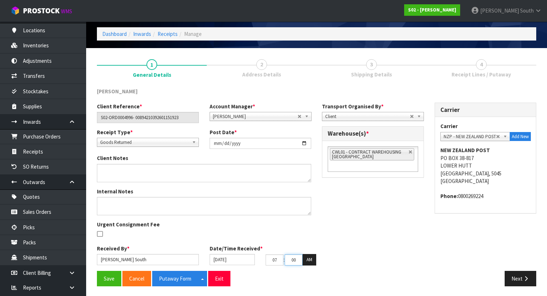
type input "00"
drag, startPoint x: 279, startPoint y: 259, endPoint x: 266, endPoint y: 261, distance: 12.3
click at [267, 261] on input "07" at bounding box center [275, 260] width 18 height 11
type input "08"
click at [330, 242] on div "Client Reference * S02-ORD0004996- 00894210392601151923 Account Manager * Zubai…" at bounding box center [317, 187] width 450 height 168
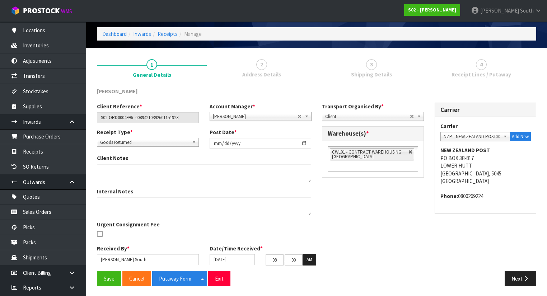
click at [410, 152] on link at bounding box center [411, 152] width 4 height 4
type input "Select Some Options"
click at [397, 157] on div "01 - CONTRACT WAREHOUSING MAIN 02 - CONTRACT WAREHOUSING NO 2 CHC - CWL CHRISTC…" at bounding box center [372, 152] width 101 height 22
click at [396, 154] on ul at bounding box center [373, 152] width 90 height 11
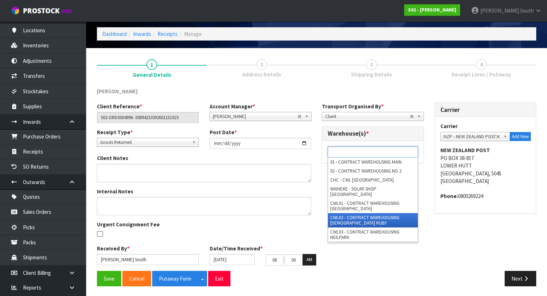
click at [377, 213] on li "CWL02 - CONTRACT WAREHOUSING LADY RUBY" at bounding box center [373, 220] width 90 height 14
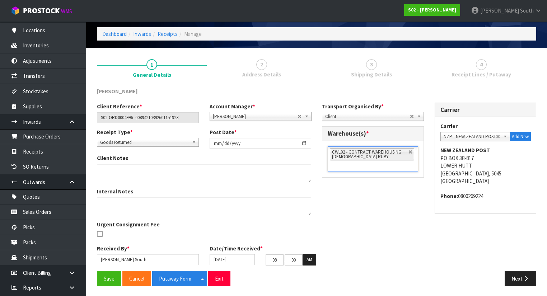
click at [377, 212] on div "Client Reference * S02-ORD0004996- 00894210392601151923 Account Manager * Zubai…" at bounding box center [317, 187] width 450 height 168
click at [390, 238] on div "Client Reference * S02-ORD0004996- 00894210392601151923 Account Manager * Zubai…" at bounding box center [317, 187] width 450 height 168
drag, startPoint x: 131, startPoint y: 260, endPoint x: 89, endPoint y: 260, distance: 42.0
click at [89, 260] on section "1 General Details 2 Address Details 3 Shipping Details 4 Receipt Lines / Putawa…" at bounding box center [316, 172] width 461 height 249
type input "LALISHA"
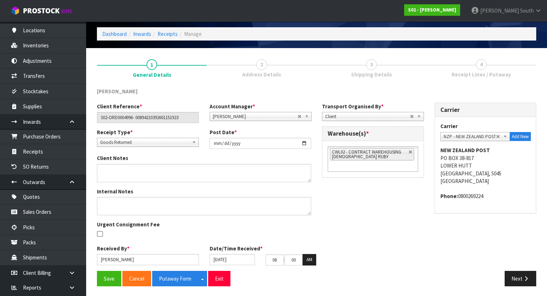
click at [177, 236] on div at bounding box center [148, 235] width 102 height 9
click at [111, 278] on button "Save" at bounding box center [109, 278] width 24 height 15
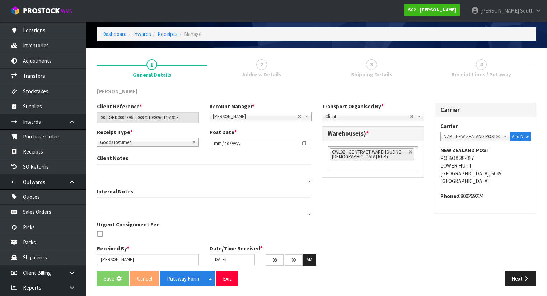
scroll to position [0, 0]
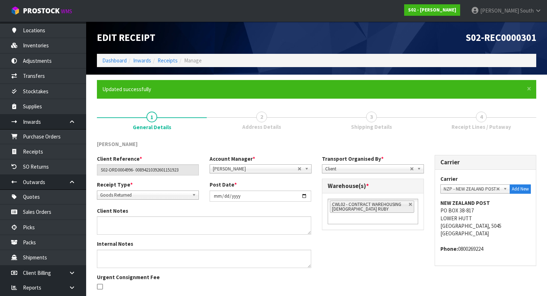
click at [361, 238] on div "Client Reference * S02-ORD0004996- 00894210392601151923 Account Manager * Zubai…" at bounding box center [317, 239] width 450 height 168
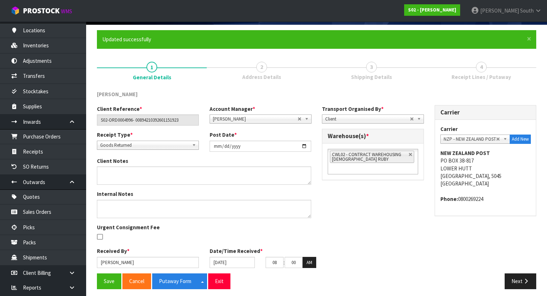
scroll to position [53, 0]
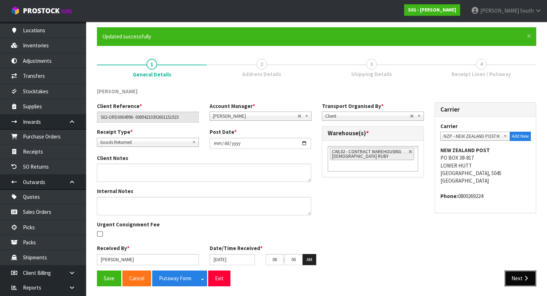
click at [510, 276] on button "Next" at bounding box center [521, 278] width 32 height 15
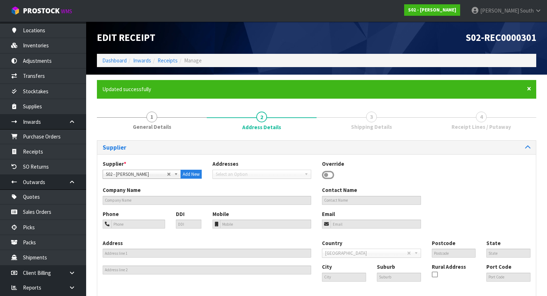
click at [528, 89] on span "×" at bounding box center [529, 89] width 4 height 10
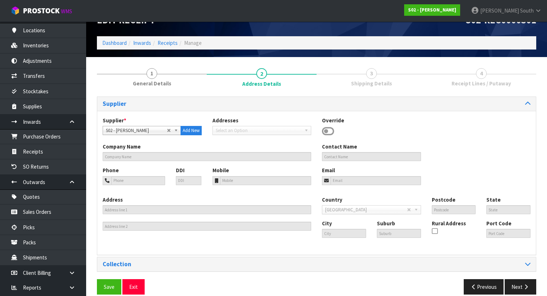
scroll to position [26, 0]
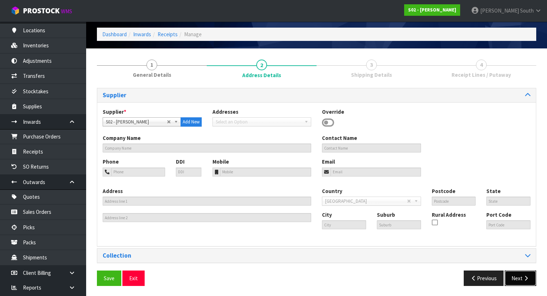
click at [523, 282] on button "Next" at bounding box center [521, 278] width 32 height 15
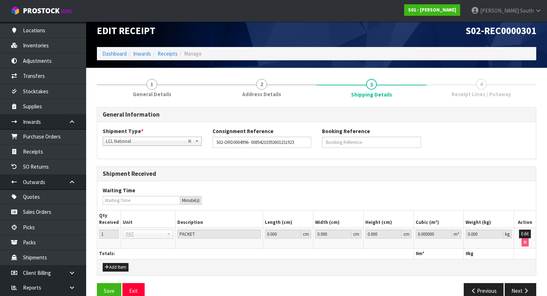
scroll to position [19, 0]
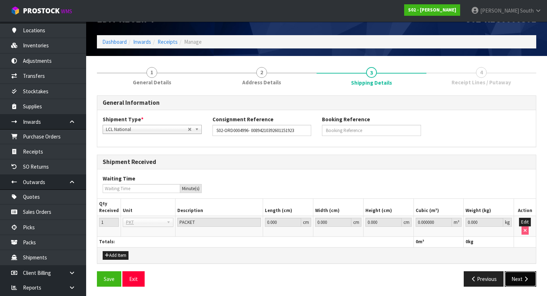
click at [519, 274] on button "Next" at bounding box center [521, 278] width 32 height 15
click at [527, 224] on button "Edit" at bounding box center [525, 222] width 12 height 9
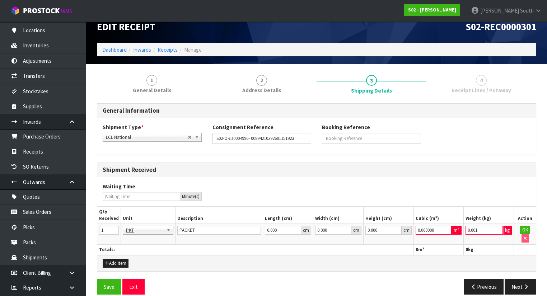
type input "0.001"
click at [499, 228] on input "0.001" at bounding box center [484, 230] width 37 height 9
type input "0.000001"
click at [448, 227] on input "0.000001" at bounding box center [433, 230] width 37 height 9
click at [521, 231] on button "OK" at bounding box center [525, 230] width 10 height 9
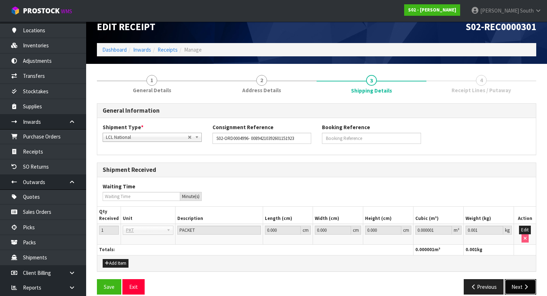
click at [520, 281] on button "Next" at bounding box center [521, 286] width 32 height 15
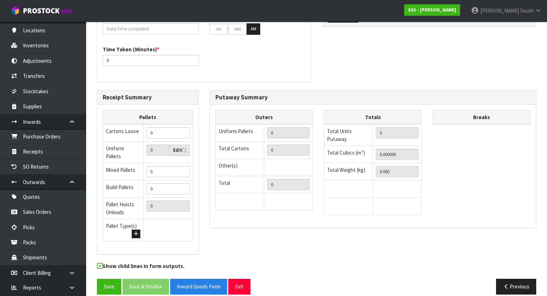
scroll to position [222, 0]
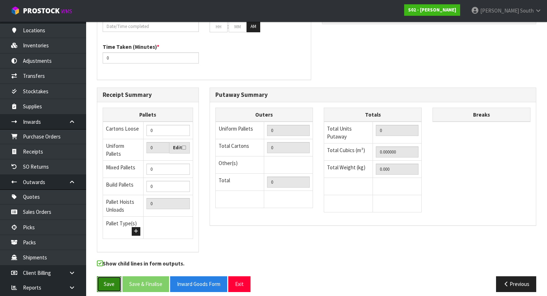
click at [108, 276] on button "Save" at bounding box center [109, 283] width 24 height 15
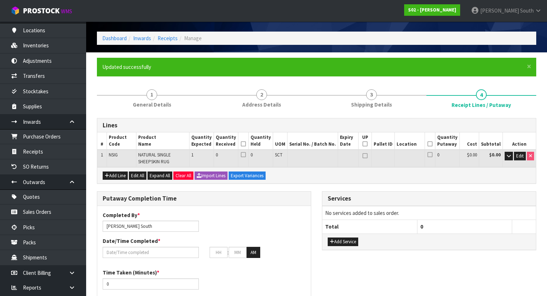
scroll to position [0, 0]
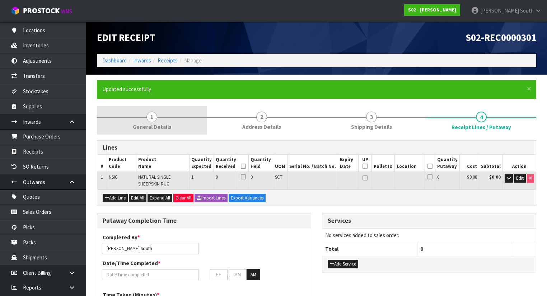
click at [154, 112] on span "1" at bounding box center [152, 117] width 11 height 11
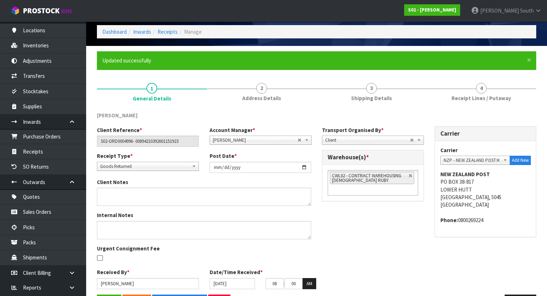
scroll to position [53, 0]
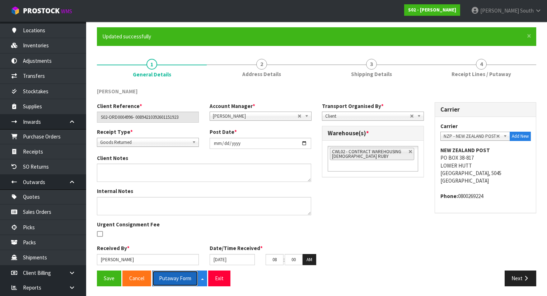
click at [165, 279] on button "Putaway Form" at bounding box center [175, 278] width 46 height 15
click at [386, 51] on form "× Close Updated successfully 1 General Details 2 Address Details 3 Shipping Det…" at bounding box center [317, 159] width 440 height 264
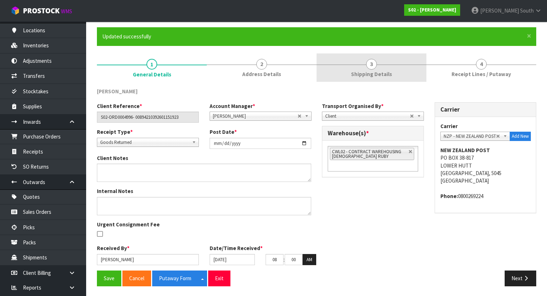
click at [376, 62] on span "3" at bounding box center [371, 64] width 11 height 11
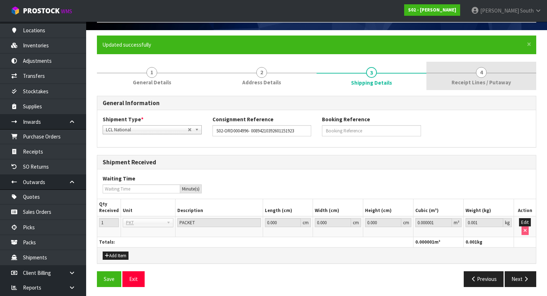
click at [459, 80] on span "Receipt Lines / Putaway" at bounding box center [482, 83] width 60 height 8
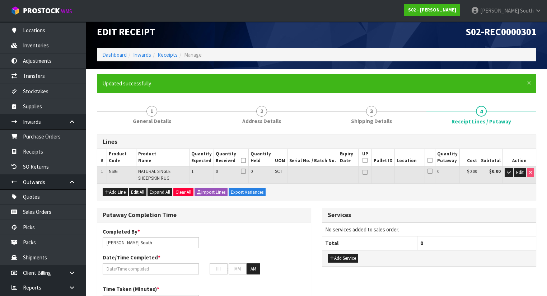
scroll to position [0, 0]
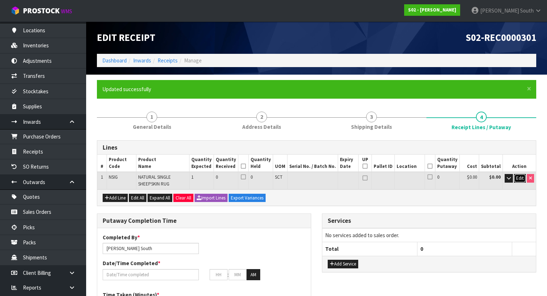
click at [523, 180] on span "Edit" at bounding box center [520, 178] width 8 height 6
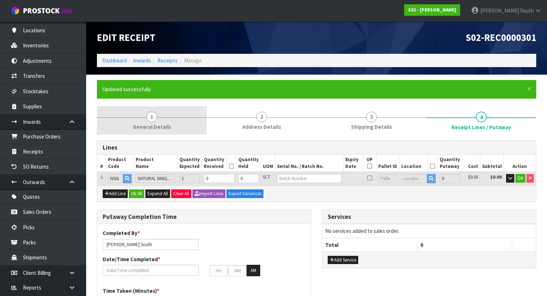
click at [141, 116] on link "1 General Details" at bounding box center [152, 120] width 110 height 28
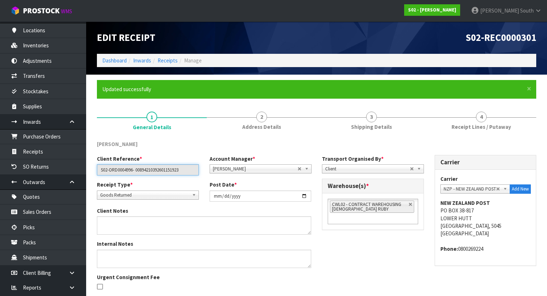
drag, startPoint x: 134, startPoint y: 172, endPoint x: 99, endPoint y: 174, distance: 34.2
click at [99, 174] on input "S02-ORD0004996- 00894210392601151923" at bounding box center [148, 169] width 102 height 11
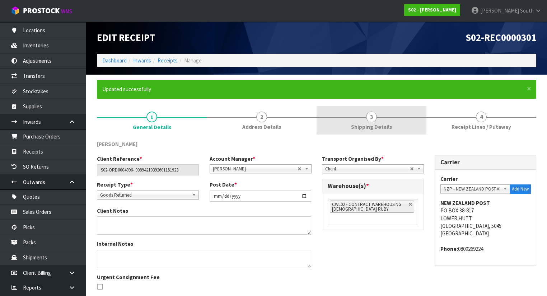
click at [418, 125] on link "3 Shipping Details" at bounding box center [372, 120] width 110 height 28
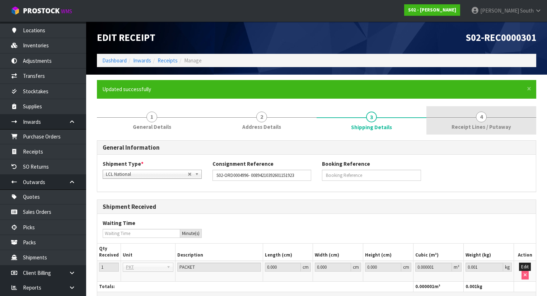
click at [483, 125] on span "Receipt Lines / Putaway" at bounding box center [482, 127] width 60 height 8
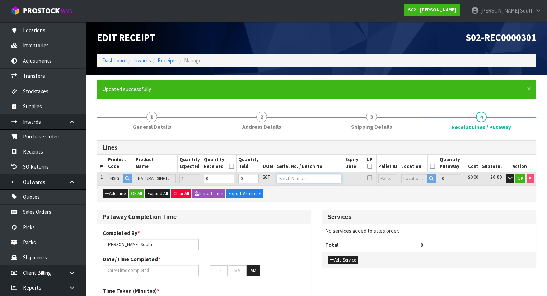
click at [313, 174] on input "text" at bounding box center [309, 178] width 64 height 9
paste input "BS44"
type input "BS44"
click at [521, 178] on span "OK" at bounding box center [521, 178] width 6 height 6
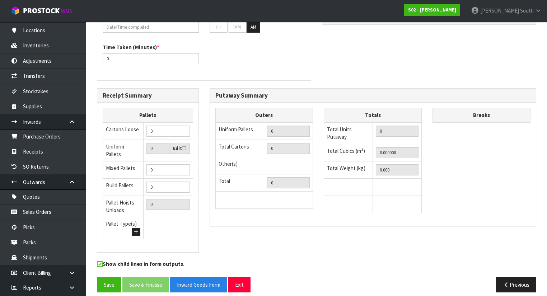
scroll to position [248, 0]
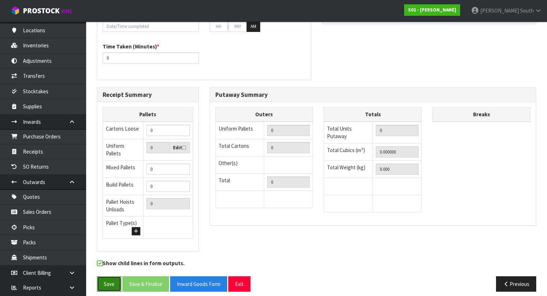
click at [115, 280] on button "Save" at bounding box center [109, 283] width 24 height 15
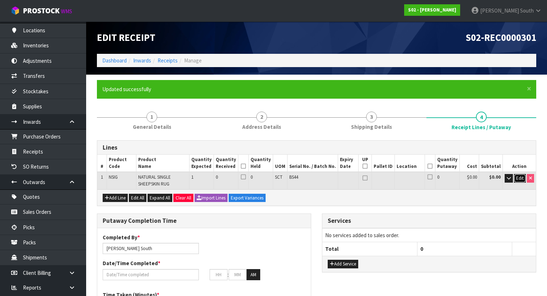
click at [521, 177] on span "Edit" at bounding box center [520, 178] width 8 height 6
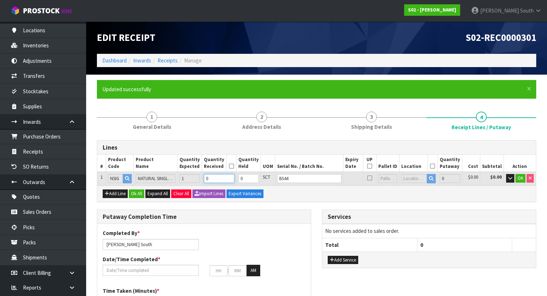
type input "0.008208"
type input "0.5"
type input "1"
click at [234, 176] on input "1" at bounding box center [219, 178] width 31 height 9
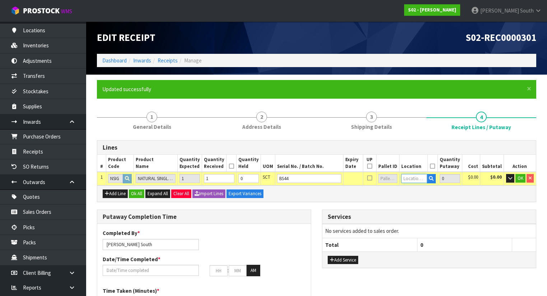
click at [414, 177] on input "text" at bounding box center [414, 178] width 26 height 9
type input "02-18-2"
drag, startPoint x: 448, startPoint y: 202, endPoint x: 479, endPoint y: 192, distance: 32.9
click at [448, 202] on link "02-18-2 -B" at bounding box center [429, 200] width 57 height 10
type input "1"
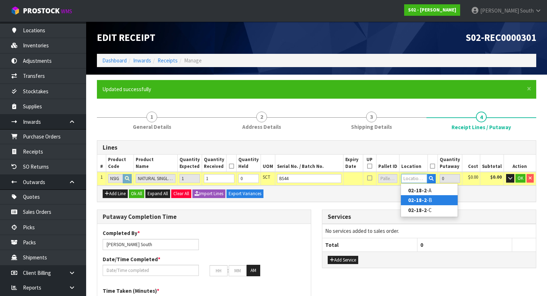
type input "02-18-2-B"
type input "1"
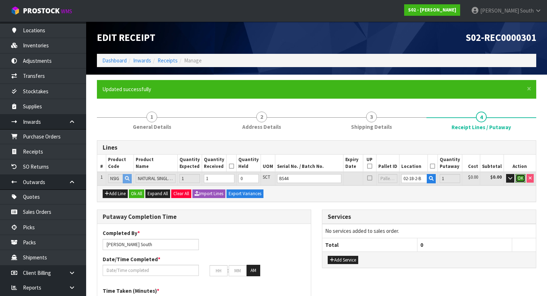
click at [520, 178] on span "OK" at bounding box center [521, 178] width 6 height 6
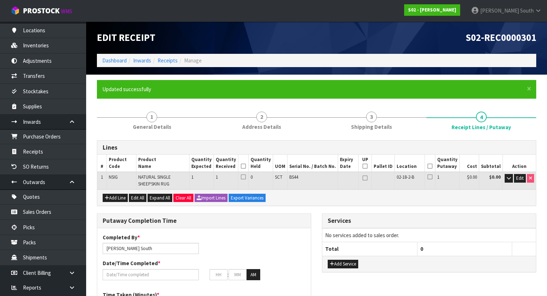
click at [432, 166] on icon at bounding box center [430, 166] width 5 height 0
click at [368, 167] on icon at bounding box center [365, 166] width 5 height 0
type input "1"
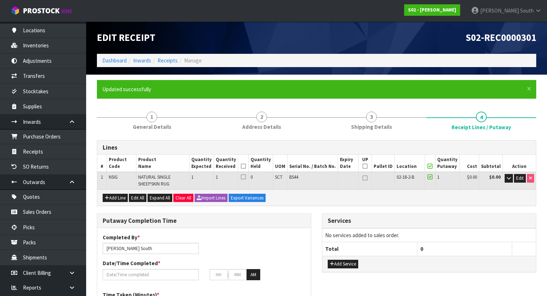
type input "1"
click at [246, 166] on icon at bounding box center [243, 166] width 5 height 0
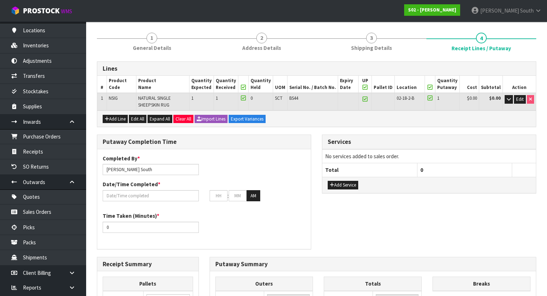
scroll to position [57, 0]
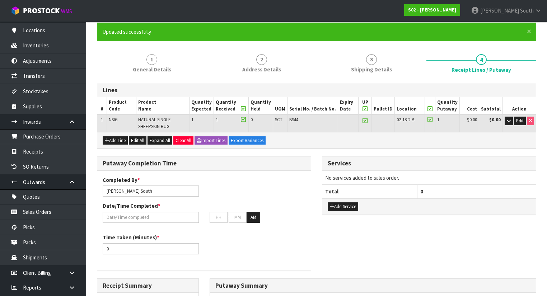
click at [366, 109] on icon at bounding box center [365, 109] width 5 height 0
type input "0"
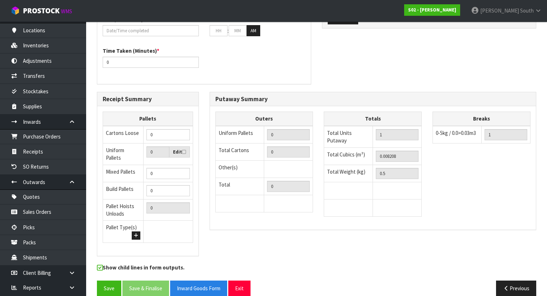
scroll to position [248, 0]
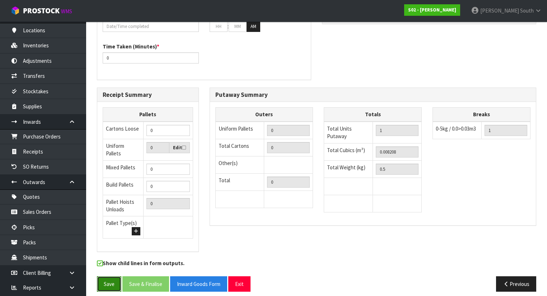
click at [113, 276] on button "Save" at bounding box center [109, 283] width 24 height 15
drag, startPoint x: 406, startPoint y: 169, endPoint x: 316, endPoint y: 169, distance: 90.5
click at [317, 169] on div "Outers Uniform Pallets 0 Total Cartons 0 Other(s) Bag x 0 Bar x 0 Basket x 0 Bi…" at bounding box center [373, 163] width 326 height 112
click at [535, 276] on button "Previous" at bounding box center [516, 283] width 40 height 15
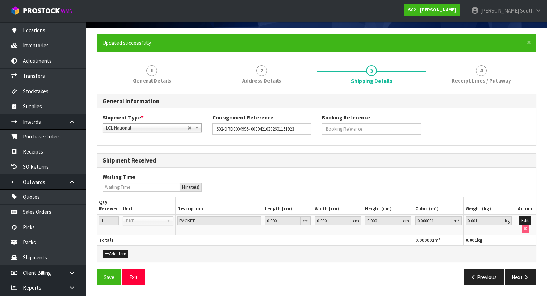
scroll to position [45, 0]
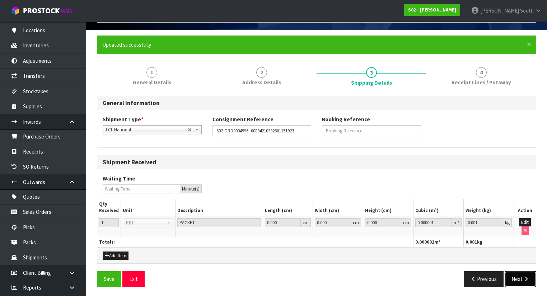
click at [519, 271] on button "Next" at bounding box center [521, 278] width 32 height 15
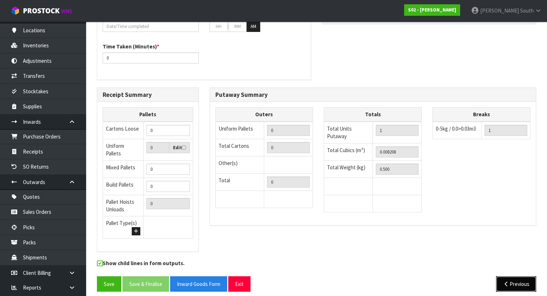
click at [504, 282] on icon "button" at bounding box center [506, 284] width 7 height 5
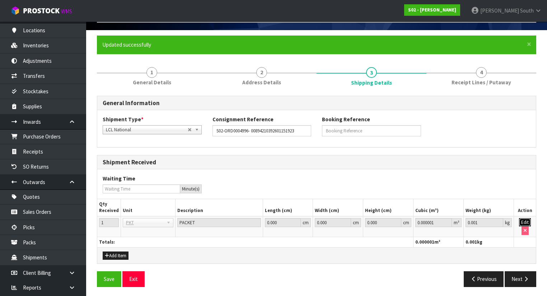
click at [525, 221] on button "Edit" at bounding box center [525, 222] width 12 height 9
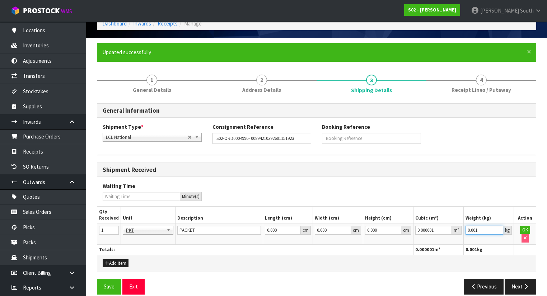
drag, startPoint x: 489, startPoint y: 227, endPoint x: 440, endPoint y: 228, distance: 48.9
click at [440, 228] on tr "1 BAG BAR BSK BIN BTL BOX BDL CAB CGE CTN CSE COI CRA CRT CBE CYL DRM JAR MTR P…" at bounding box center [316, 234] width 439 height 21
paste input "5"
type input "0.5"
click at [520, 228] on button "OK" at bounding box center [525, 230] width 10 height 9
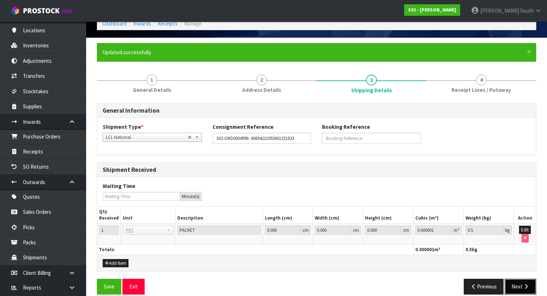
click at [513, 279] on button "Next" at bounding box center [521, 286] width 32 height 15
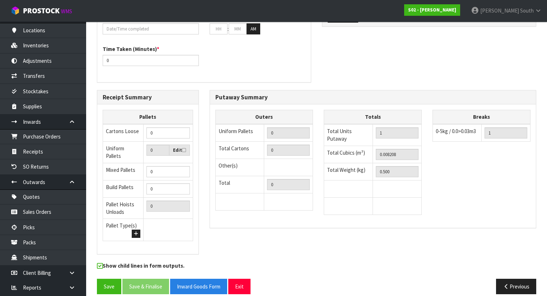
scroll to position [248, 0]
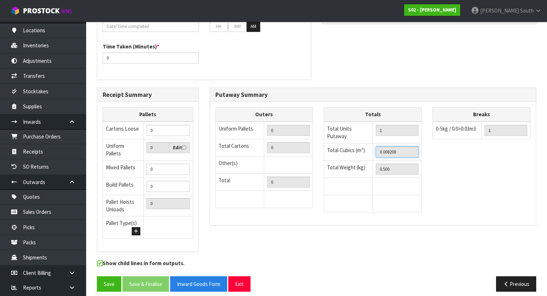
drag, startPoint x: 414, startPoint y: 154, endPoint x: 356, endPoint y: 154, distance: 57.5
click at [356, 154] on tr "Total Cubics (m³) 0.008208" at bounding box center [373, 151] width 98 height 17
click at [534, 269] on div "Show child lines in form outputs." at bounding box center [317, 268] width 450 height 17
click at [531, 276] on button "Previous" at bounding box center [516, 283] width 40 height 15
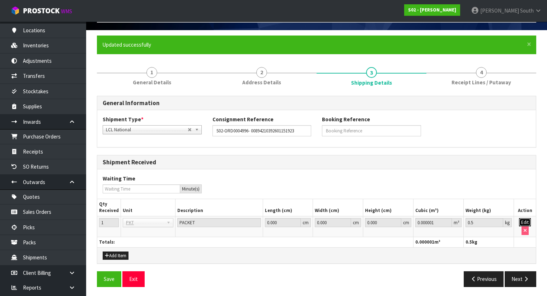
click at [526, 224] on button "Edit" at bounding box center [525, 222] width 12 height 9
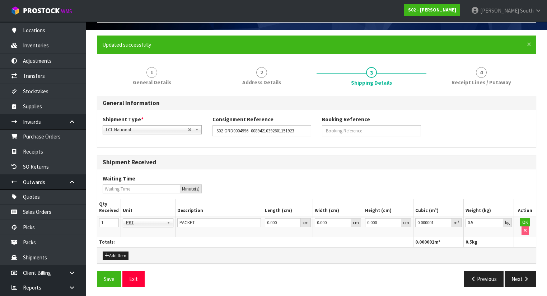
scroll to position [37, 0]
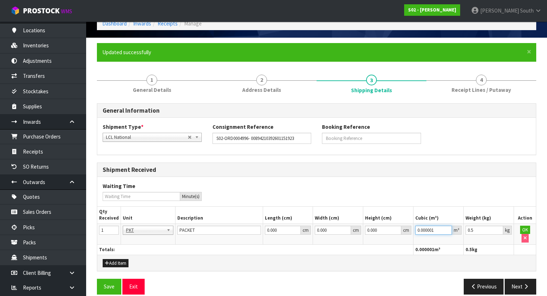
drag, startPoint x: 446, startPoint y: 234, endPoint x: 351, endPoint y: 233, distance: 95.2
click at [351, 233] on tr "1 BAG BAR BSK BIN BTL BOX BDL CAB CGE CTN CSE COI CRA CRT CBE CYL DRM JAR MTR P…" at bounding box center [316, 234] width 439 height 21
paste input "8208"
type input "0.008208"
click at [521, 227] on button "OK" at bounding box center [525, 230] width 10 height 9
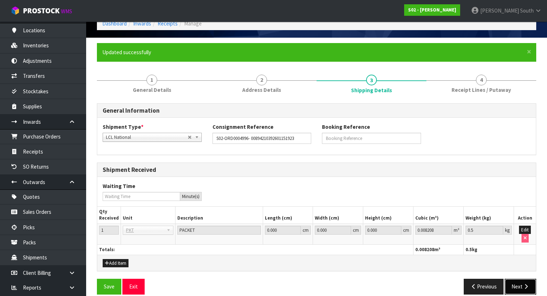
click at [523, 279] on button "Next" at bounding box center [521, 286] width 32 height 15
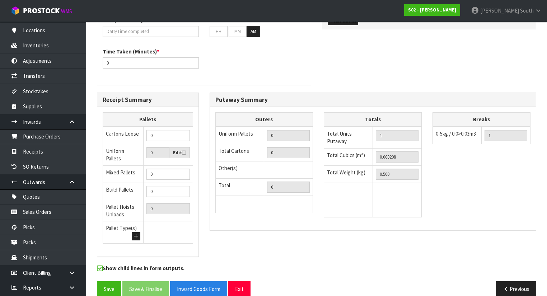
scroll to position [248, 0]
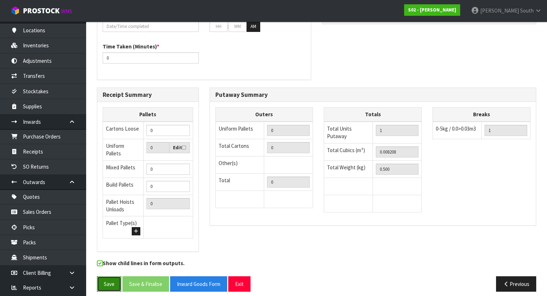
click at [111, 278] on button "Save" at bounding box center [109, 283] width 24 height 15
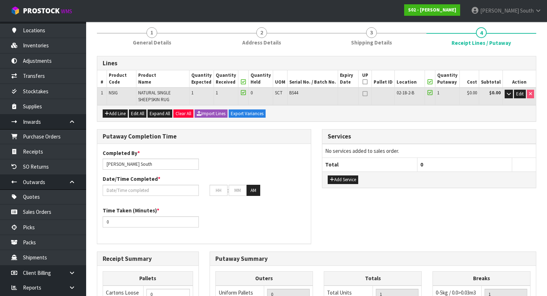
scroll to position [86, 0]
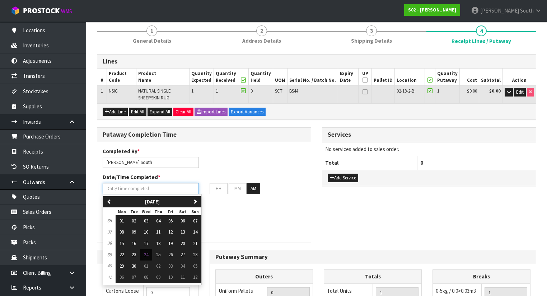
click at [143, 188] on input "text" at bounding box center [151, 188] width 96 height 11
click at [148, 252] on span "24" at bounding box center [146, 255] width 4 height 6
type input "24/09/2025"
type input "12"
type input "00"
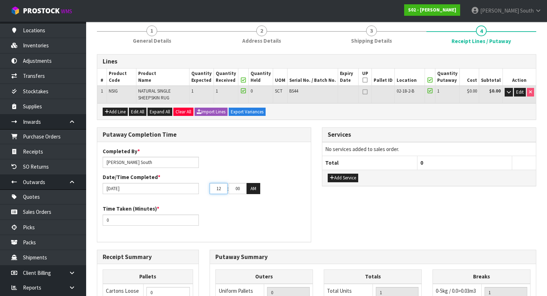
drag, startPoint x: 227, startPoint y: 188, endPoint x: 208, endPoint y: 188, distance: 19.0
click at [208, 188] on div "12 : 00 : 00 AM" at bounding box center [257, 188] width 107 height 11
type input "08"
click at [240, 205] on div "Time Taken (Minutes) * 0" at bounding box center [204, 218] width 214 height 26
drag, startPoint x: 152, startPoint y: 217, endPoint x: 102, endPoint y: 219, distance: 49.6
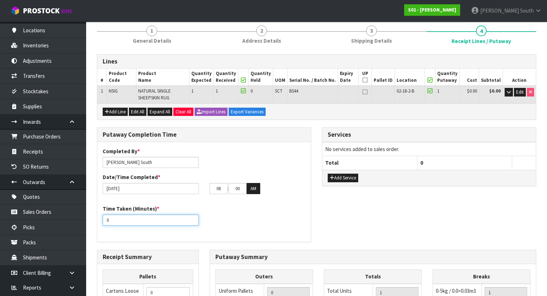
click at [102, 219] on div "Time Taken (Minutes) * 0" at bounding box center [150, 215] width 107 height 20
type input "15"
drag, startPoint x: 246, startPoint y: 214, endPoint x: 251, endPoint y: 220, distance: 7.6
click at [248, 219] on div "Time Taken (Minutes) * 15" at bounding box center [204, 218] width 214 height 26
click at [257, 216] on div "Time Taken (Minutes) * 15" at bounding box center [204, 218] width 214 height 26
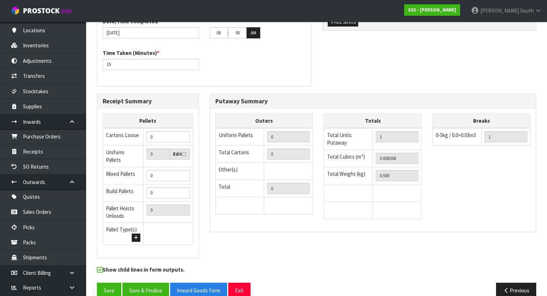
scroll to position [248, 0]
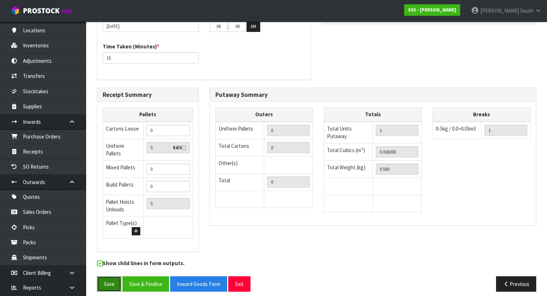
click at [117, 276] on button "Save" at bounding box center [109, 283] width 24 height 15
drag, startPoint x: 142, startPoint y: 275, endPoint x: 144, endPoint y: 278, distance: 3.9
click at [142, 276] on button "Save & Finalise" at bounding box center [145, 283] width 47 height 15
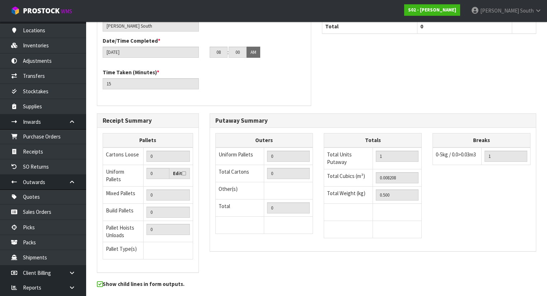
scroll to position [243, 0]
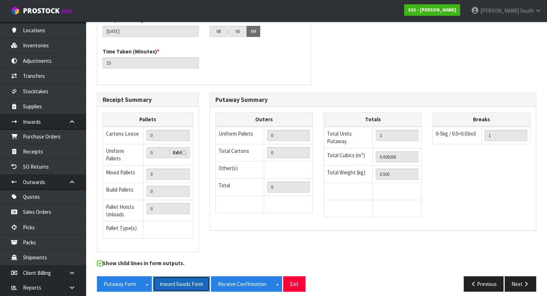
click at [191, 282] on button "Inward Goods Form" at bounding box center [181, 283] width 57 height 15
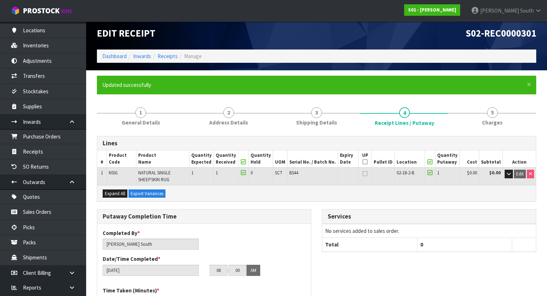
scroll to position [0, 0]
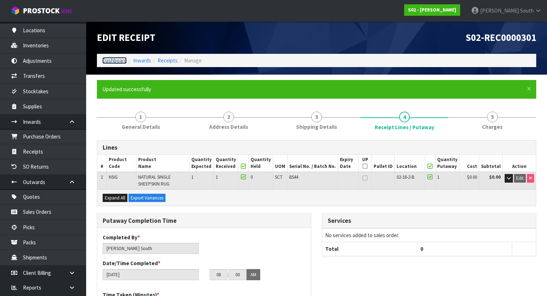
click at [113, 62] on link "Dashboard" at bounding box center [114, 60] width 24 height 7
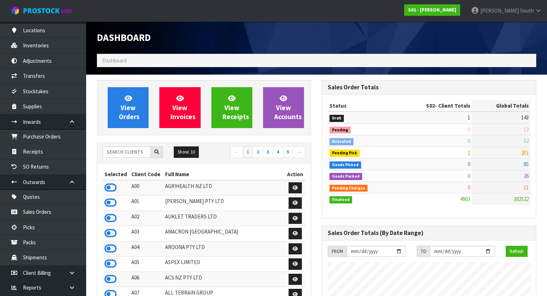
scroll to position [507, 225]
click at [196, 46] on div "Dashboard" at bounding box center [204, 38] width 225 height 32
click at [182, 38] on h1 "Dashboard" at bounding box center [204, 37] width 214 height 11
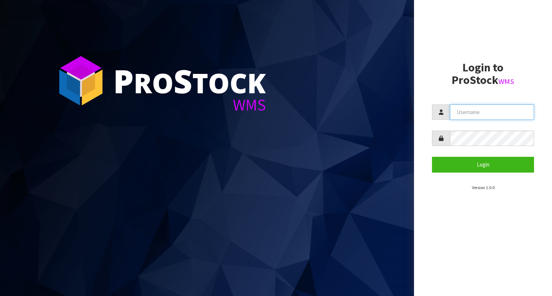
click at [502, 114] on input "text" at bounding box center [492, 111] width 84 height 15
type input "[PERSON_NAME]"
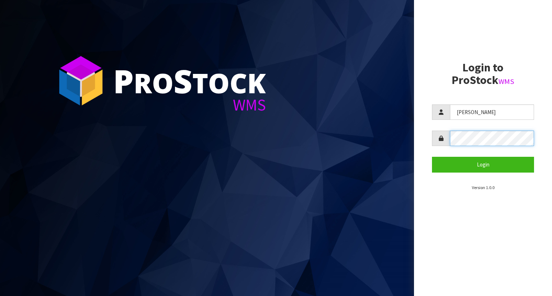
click at [432, 157] on button "Login" at bounding box center [483, 164] width 102 height 15
